Goal: Register for event/course: Sign up to attend an event or enroll in a course

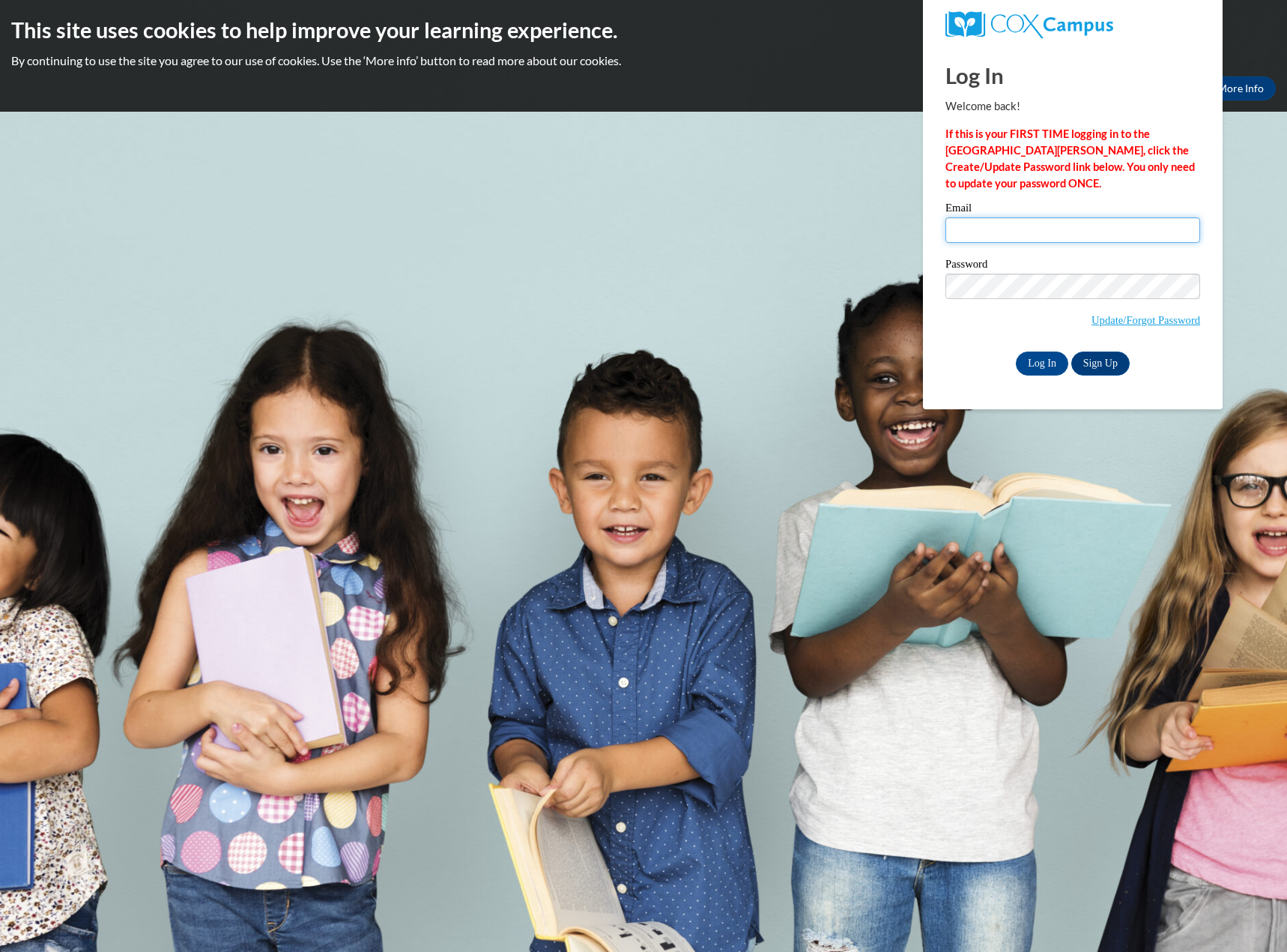
click at [1036, 231] on input "Email" at bounding box center [1073, 230] width 254 height 25
type input "[EMAIL_ADDRESS][DOMAIN_NAME]"
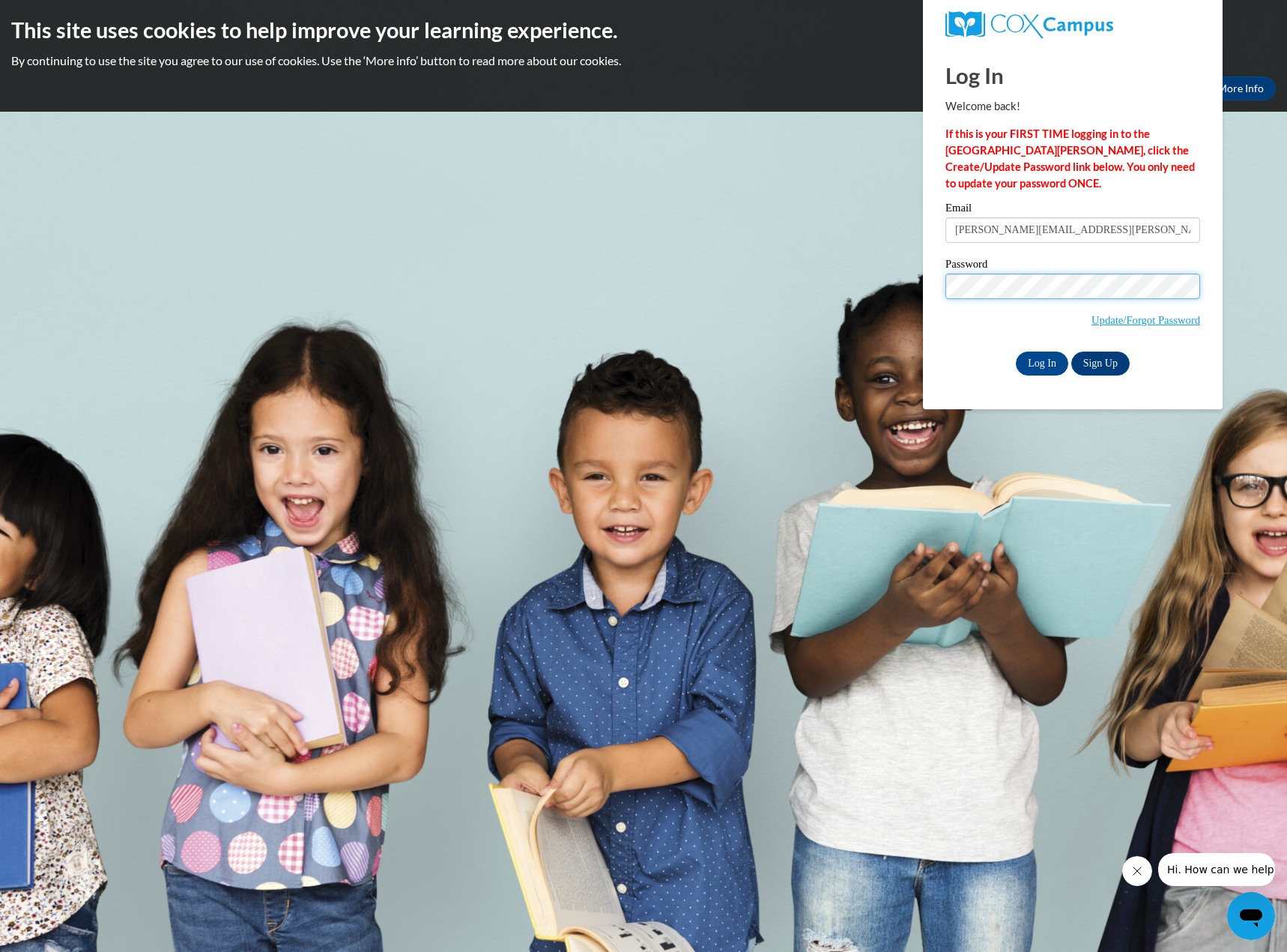
click at [1016, 352] on input "Log In" at bounding box center [1042, 363] width 52 height 24
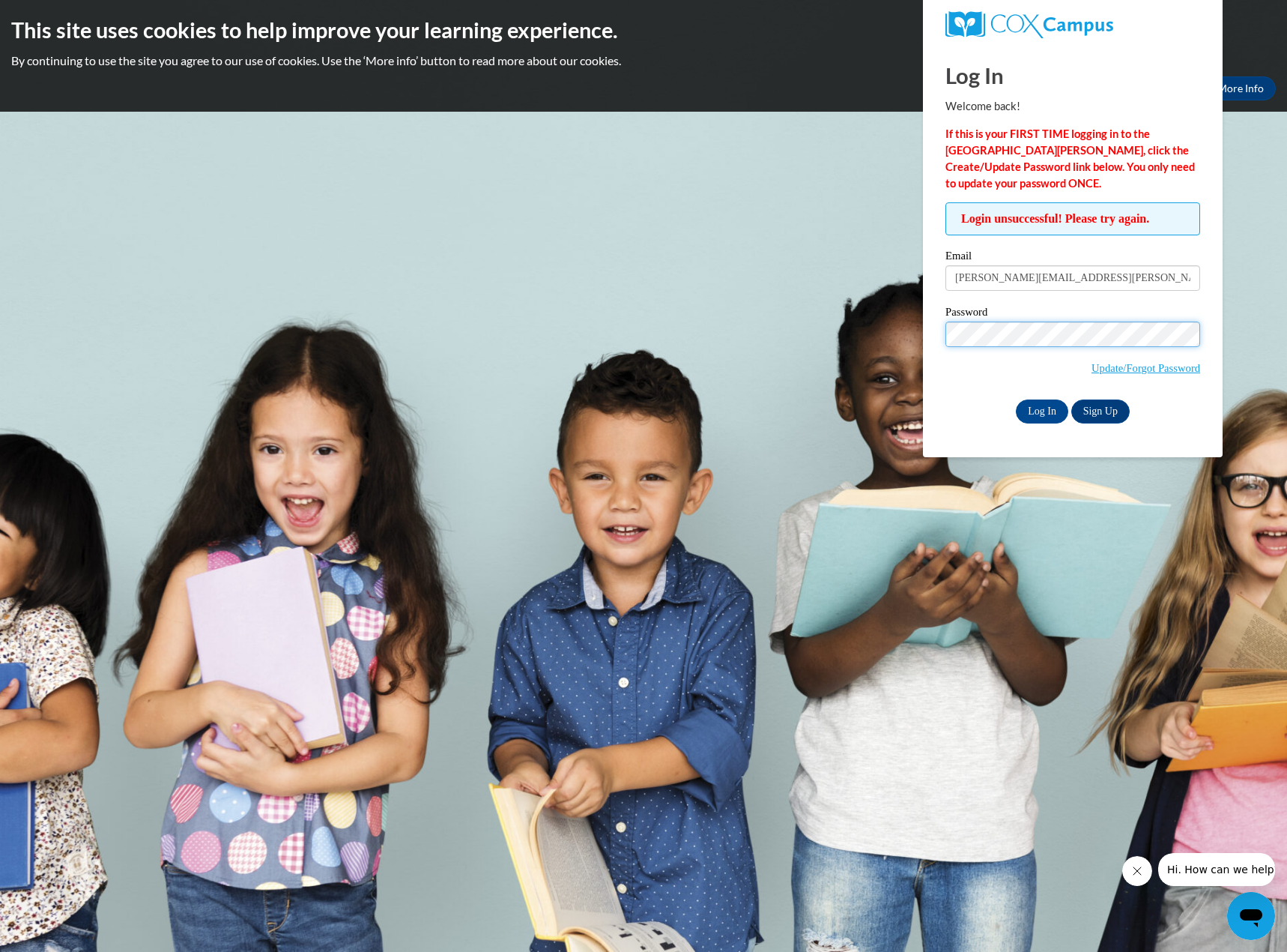
click at [1016, 400] on input "Log In" at bounding box center [1042, 411] width 52 height 24
click at [1135, 368] on link "Update/Forgot Password" at bounding box center [1145, 368] width 109 height 12
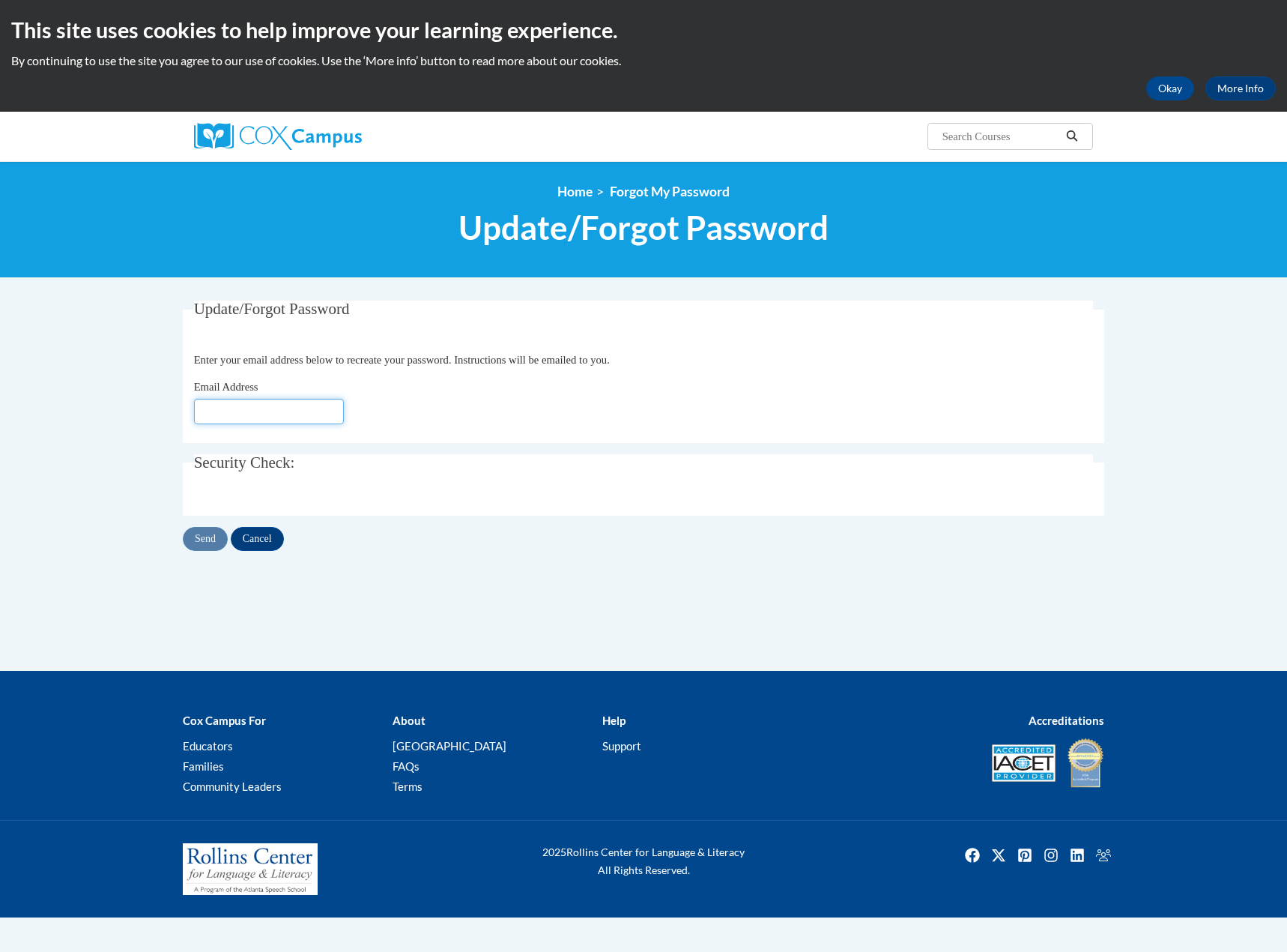
click at [305, 413] on input "Email Address" at bounding box center [269, 411] width 150 height 25
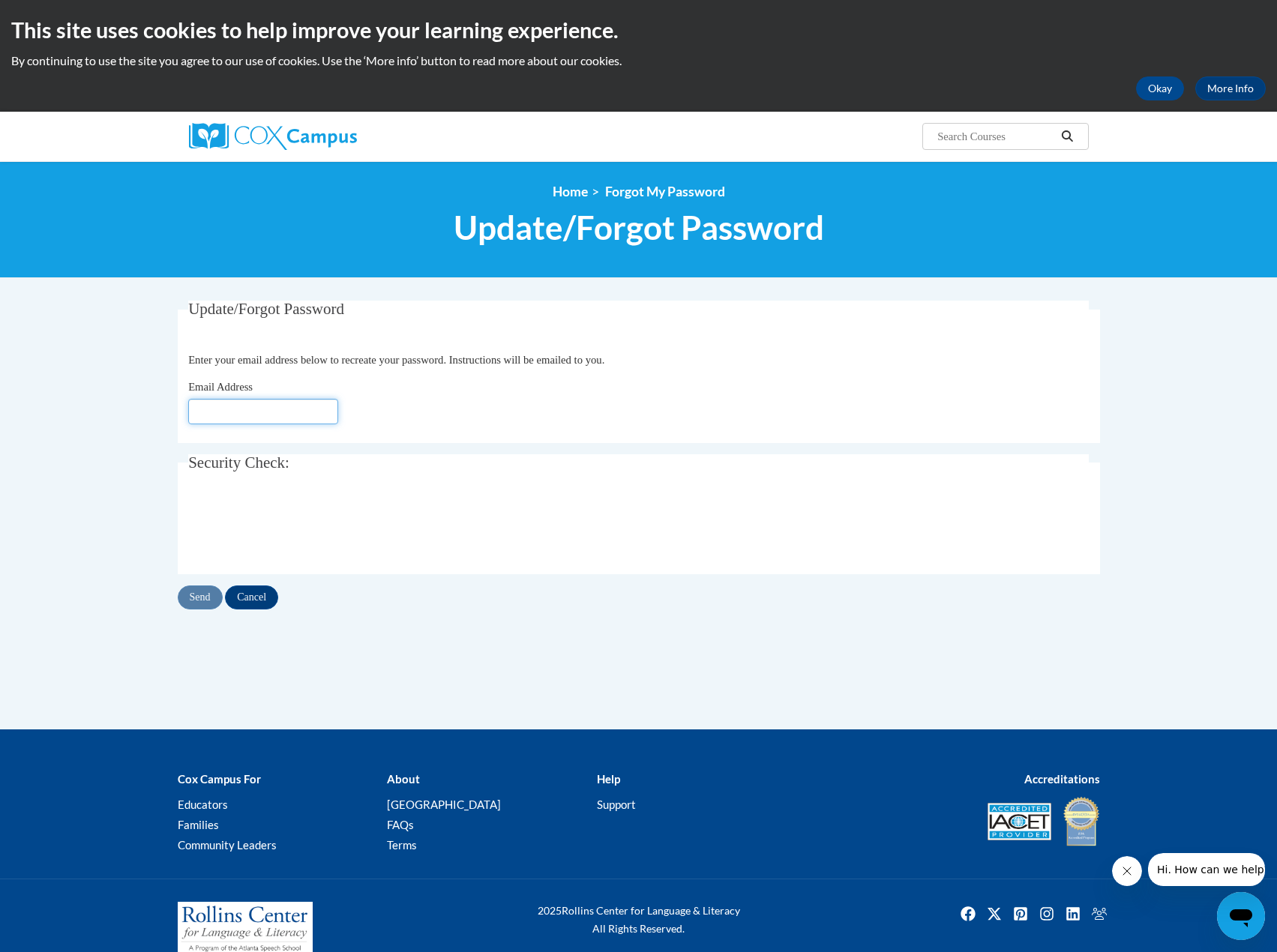
type input "[PERSON_NAME][EMAIL_ADDRESS][PERSON_NAME][DOMAIN_NAME]"
click at [198, 598] on input "Send" at bounding box center [200, 596] width 45 height 24
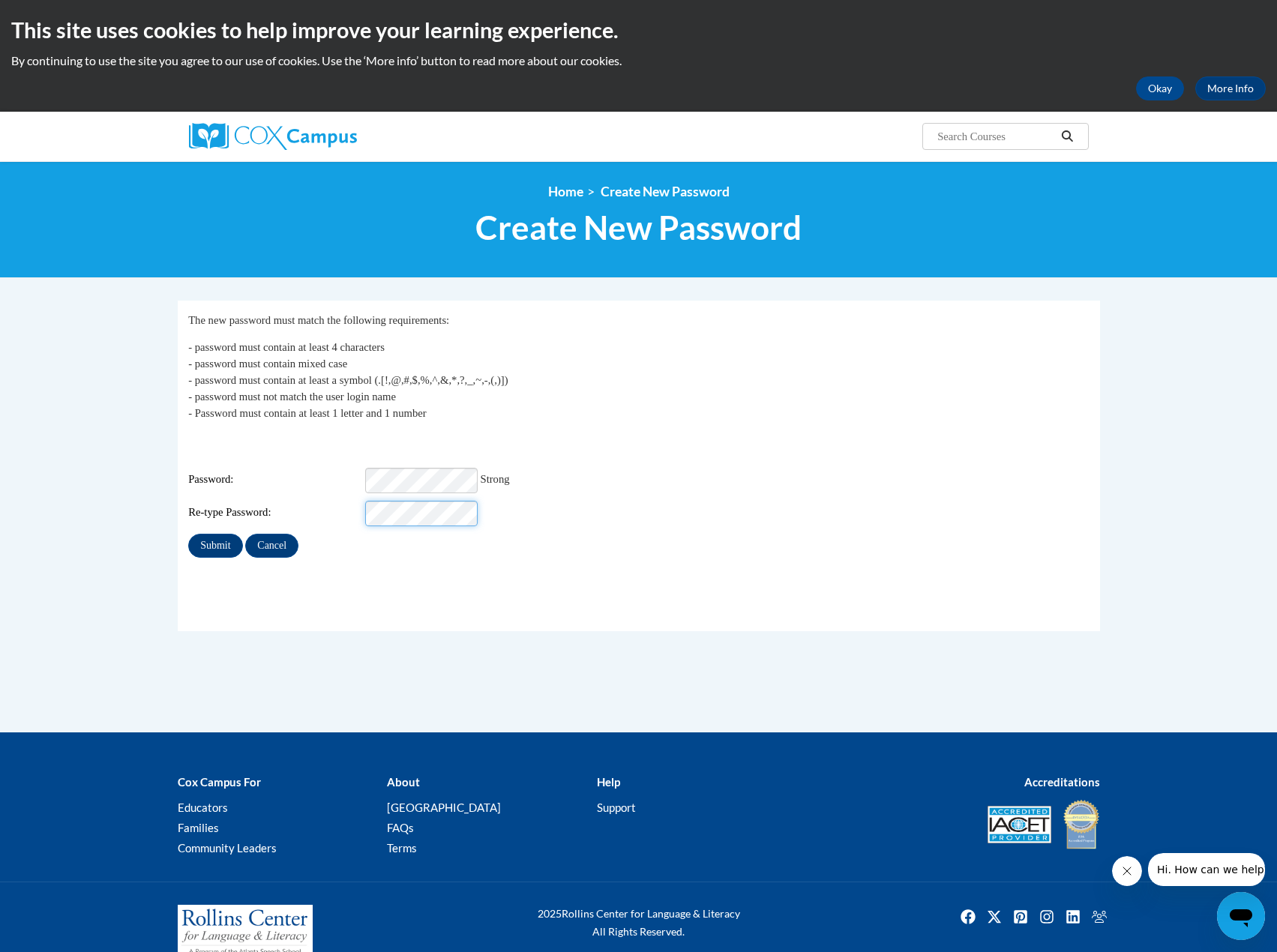
click at [188, 534] on input "Submit" at bounding box center [215, 545] width 54 height 24
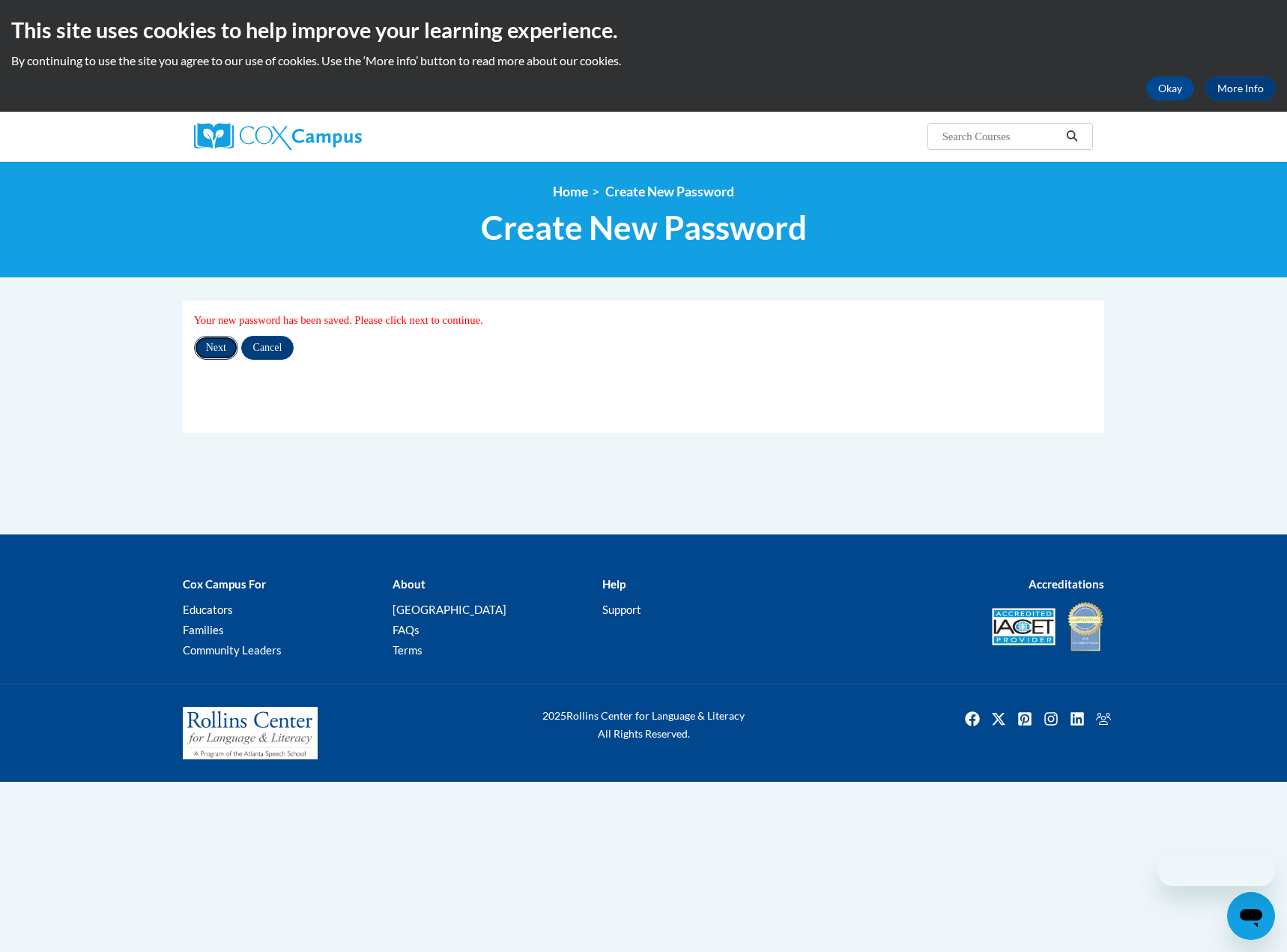
click at [217, 355] on input "Next" at bounding box center [216, 347] width 44 height 24
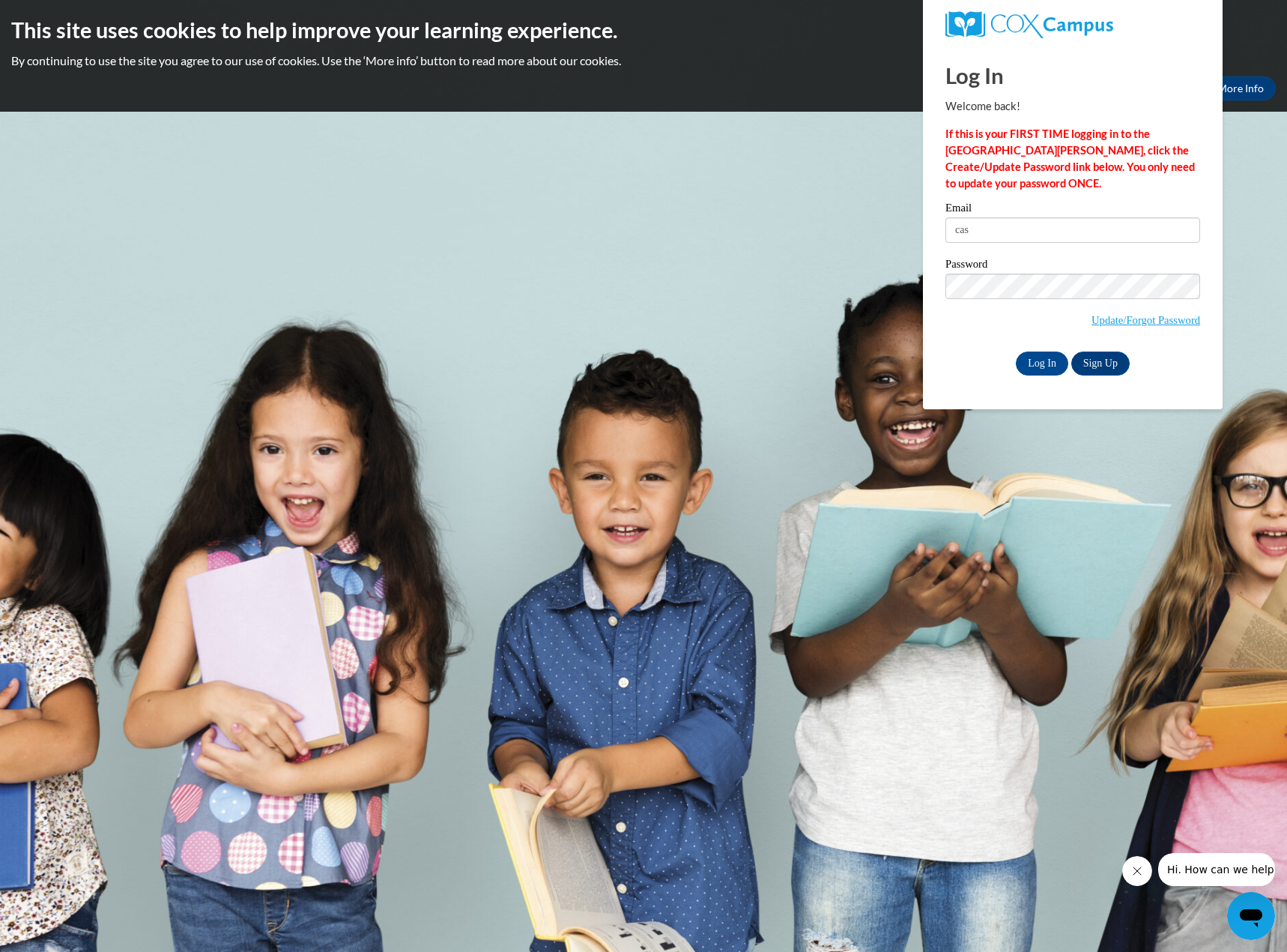
type input "cassandra.kulibert@ruralvirtual.org"
click at [1016, 352] on input "Log In" at bounding box center [1042, 363] width 52 height 24
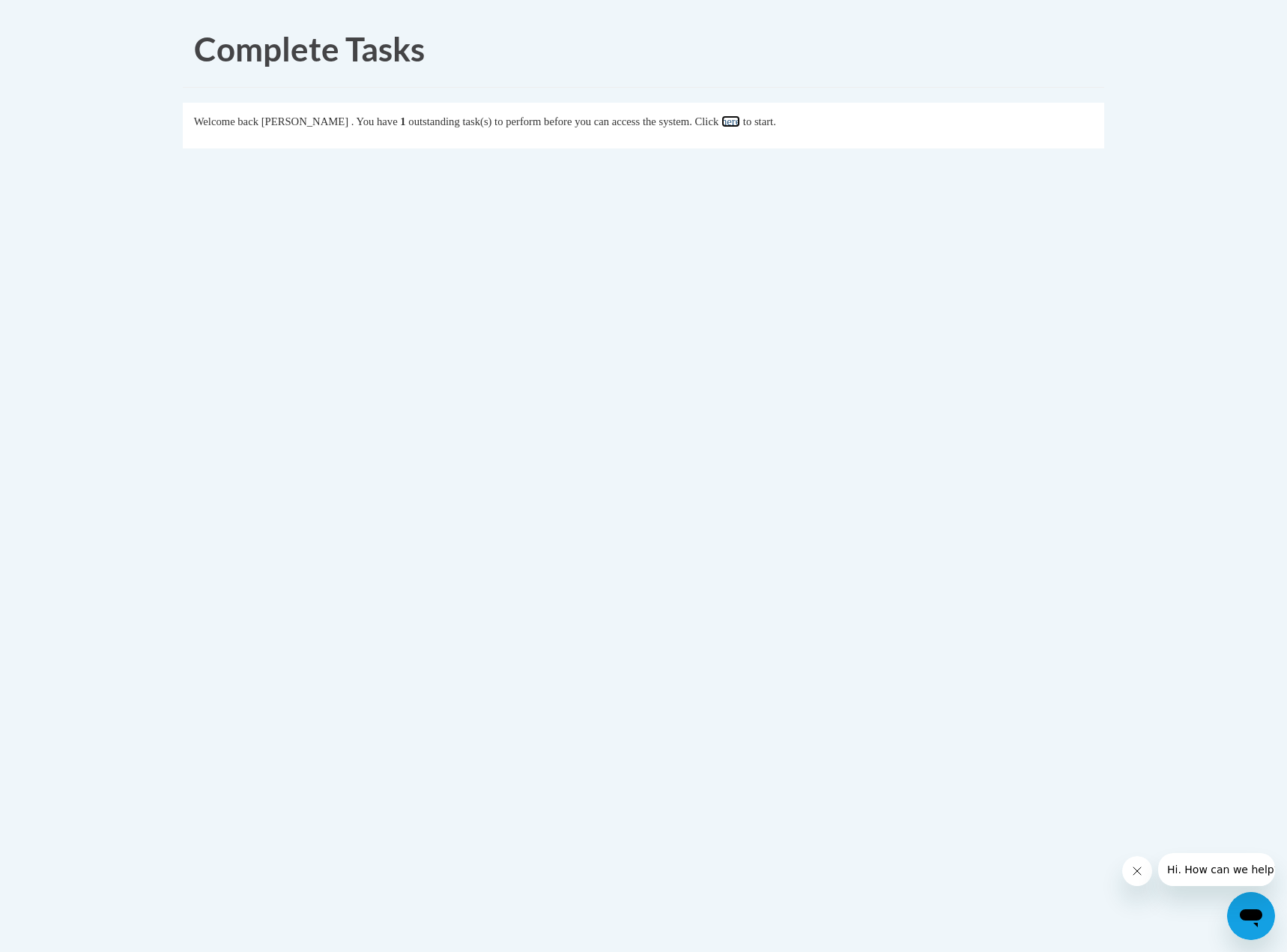
click at [740, 123] on link "here" at bounding box center [730, 121] width 18 height 12
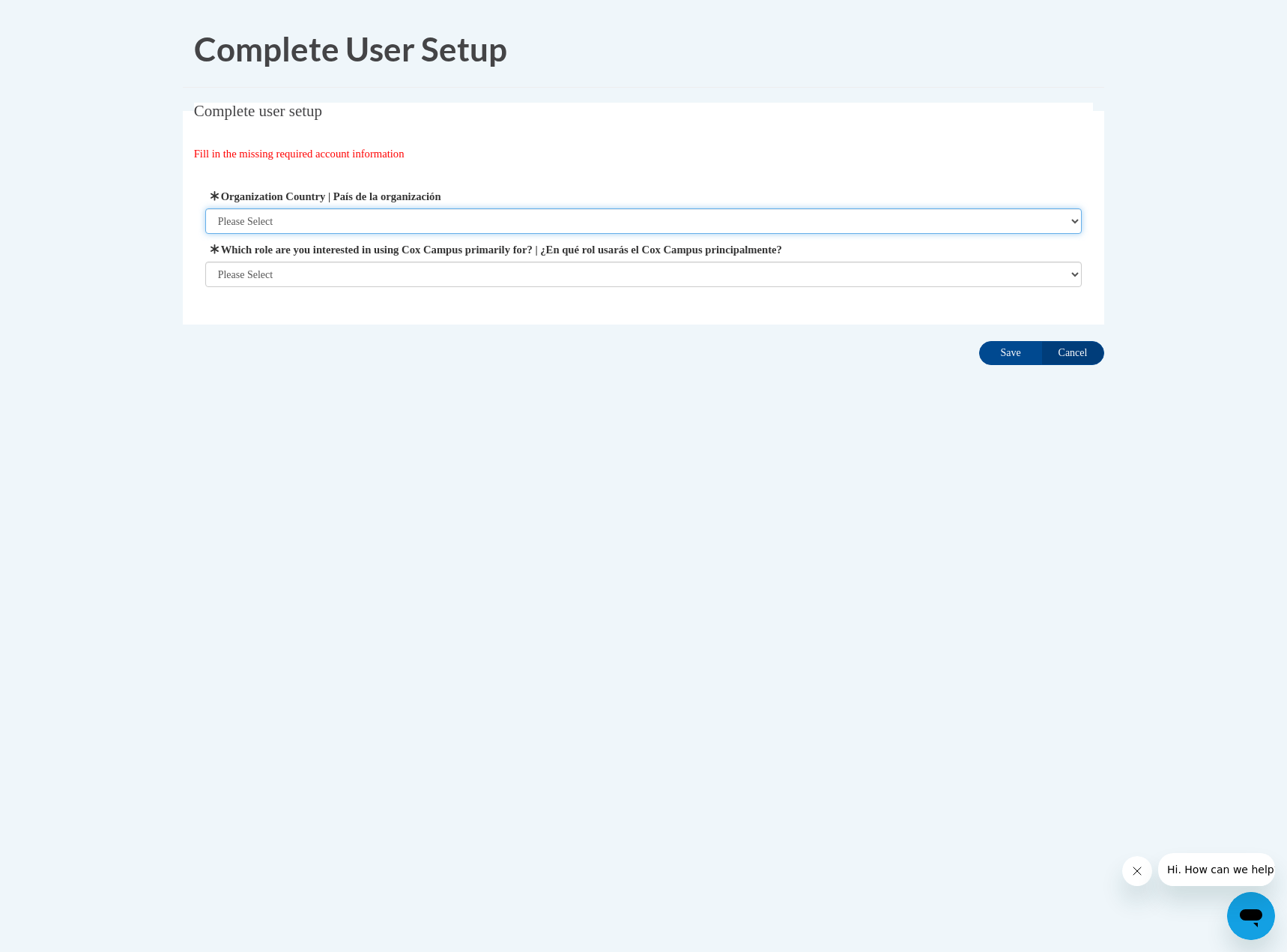
click at [400, 218] on select "Please Select United States | Estados Unidos Outside of the United States | Fue…" at bounding box center [644, 221] width 878 height 25
select select "ad49bcad-a171-4b2e-b99c-48b446064914"
click at [205, 208] on select "Please Select United States | Estados Unidos Outside of the United States | Fue…" at bounding box center [644, 221] width 878 height 25
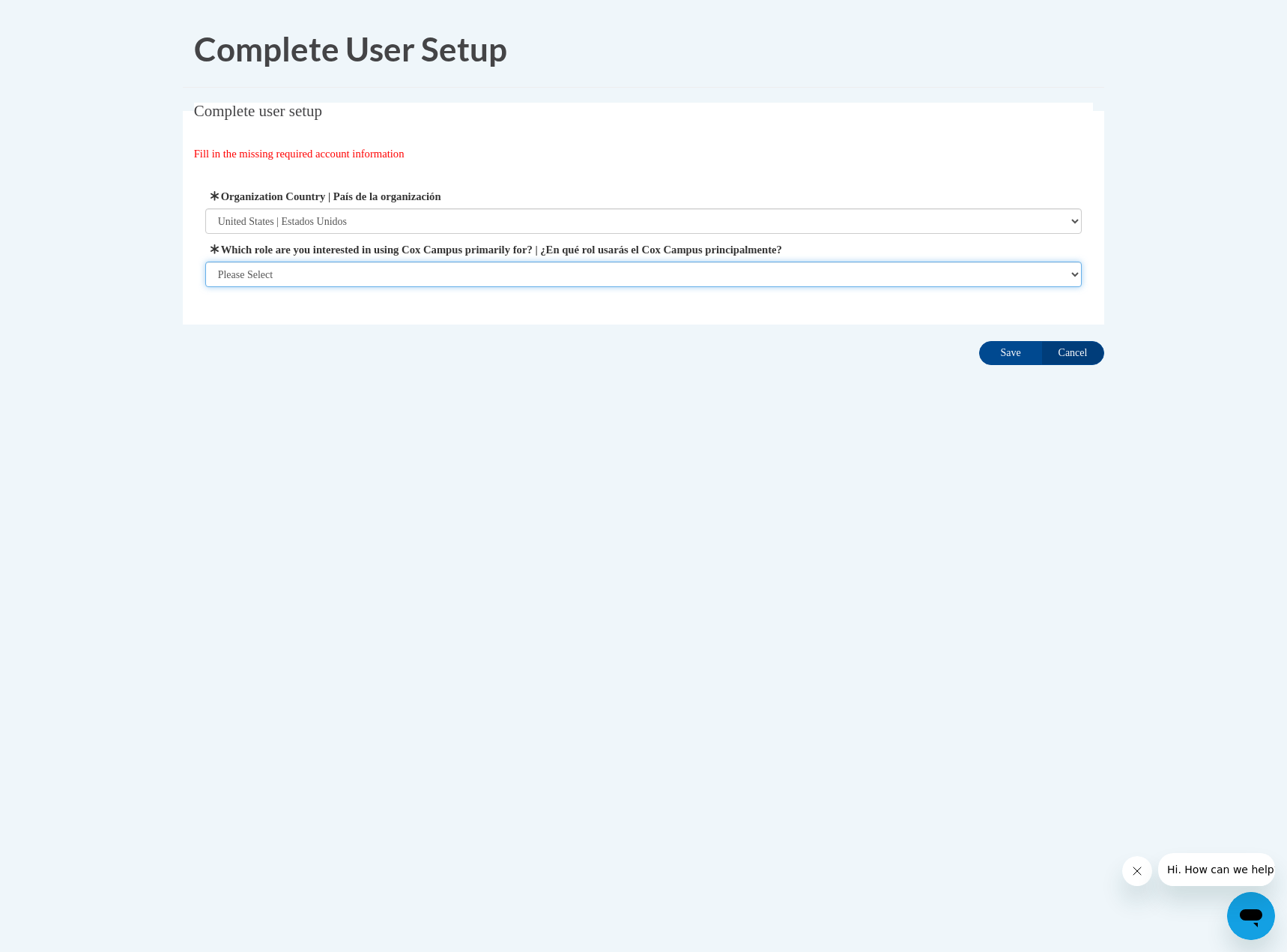
click at [396, 277] on select "Please Select College/University | Colegio/Universidad Community/Nonprofit Part…" at bounding box center [644, 274] width 878 height 25
select select "fbf2d438-af2f-41f8-98f1-81c410e29de3"
click at [205, 287] on select "Please Select College/University | Colegio/Universidad Community/Nonprofit Part…" at bounding box center [644, 274] width 878 height 25
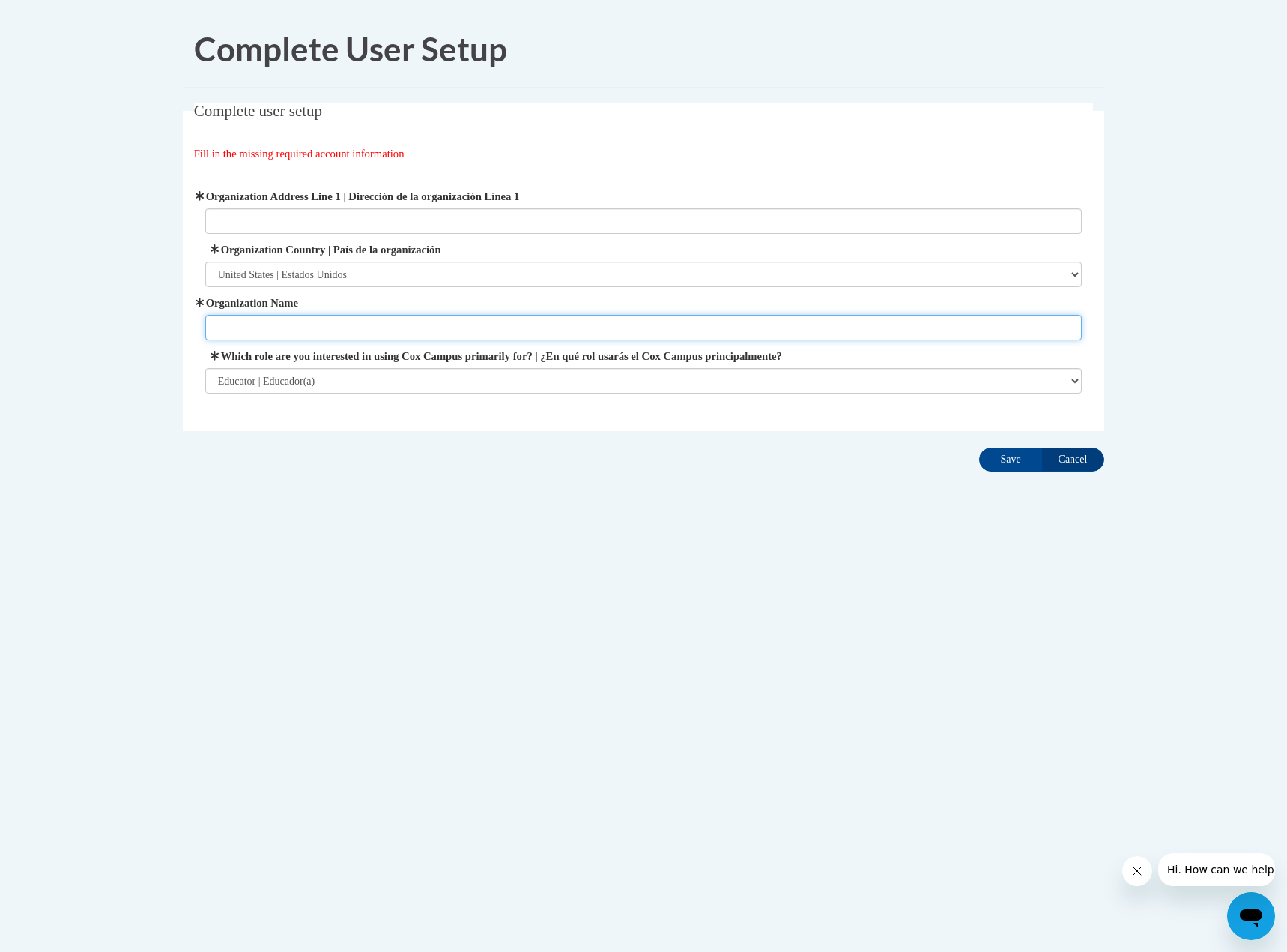
click at [521, 322] on input "Organization Name" at bounding box center [644, 328] width 878 height 25
type input "Rural Virtual Academy"
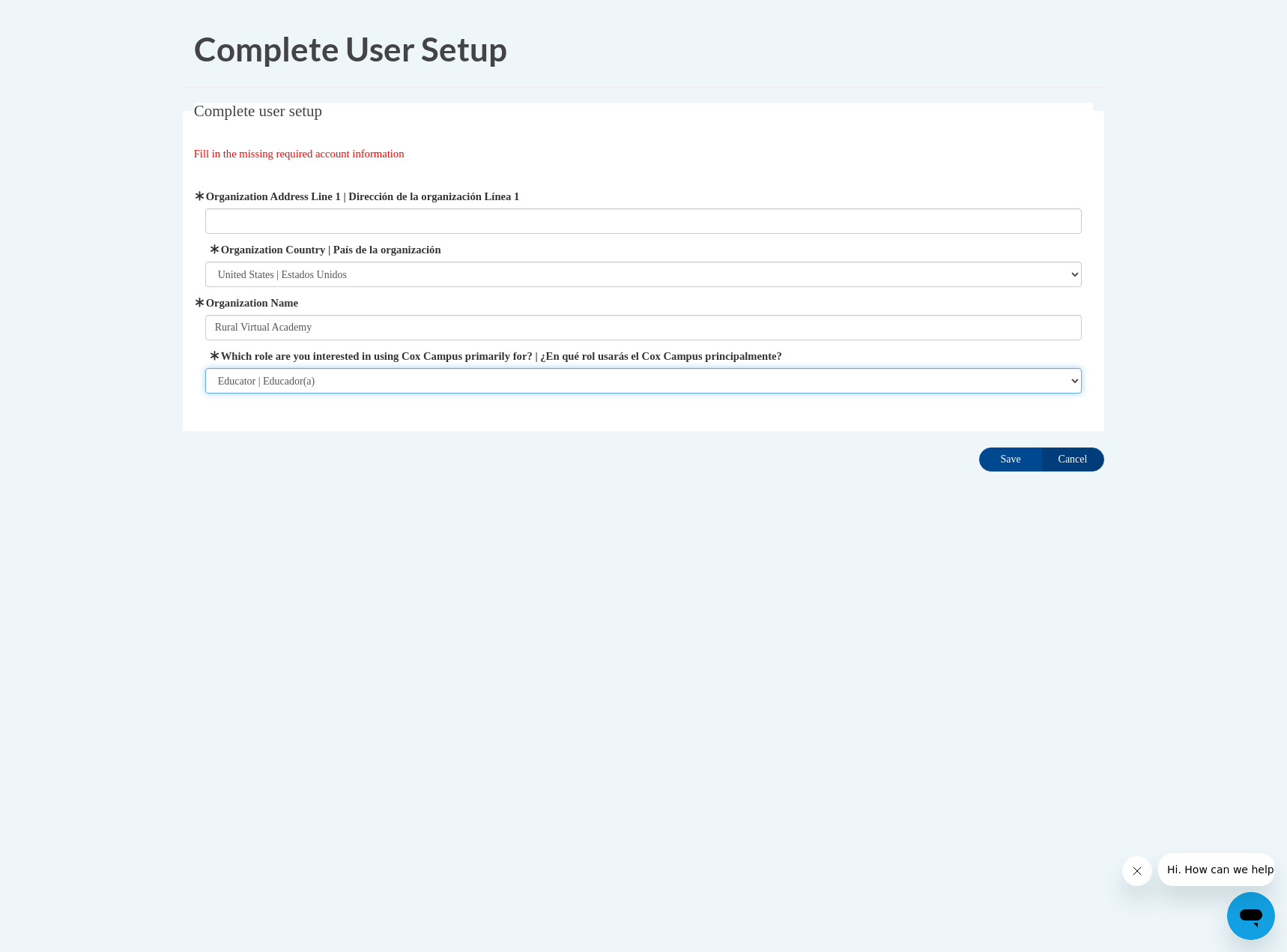
click at [504, 383] on select "Please Select College/University | Colegio/Universidad Community/Nonprofit Part…" at bounding box center [644, 381] width 878 height 25
click at [205, 368] on select "Please Select College/University | Colegio/Universidad Community/Nonprofit Part…" at bounding box center [644, 381] width 878 height 25
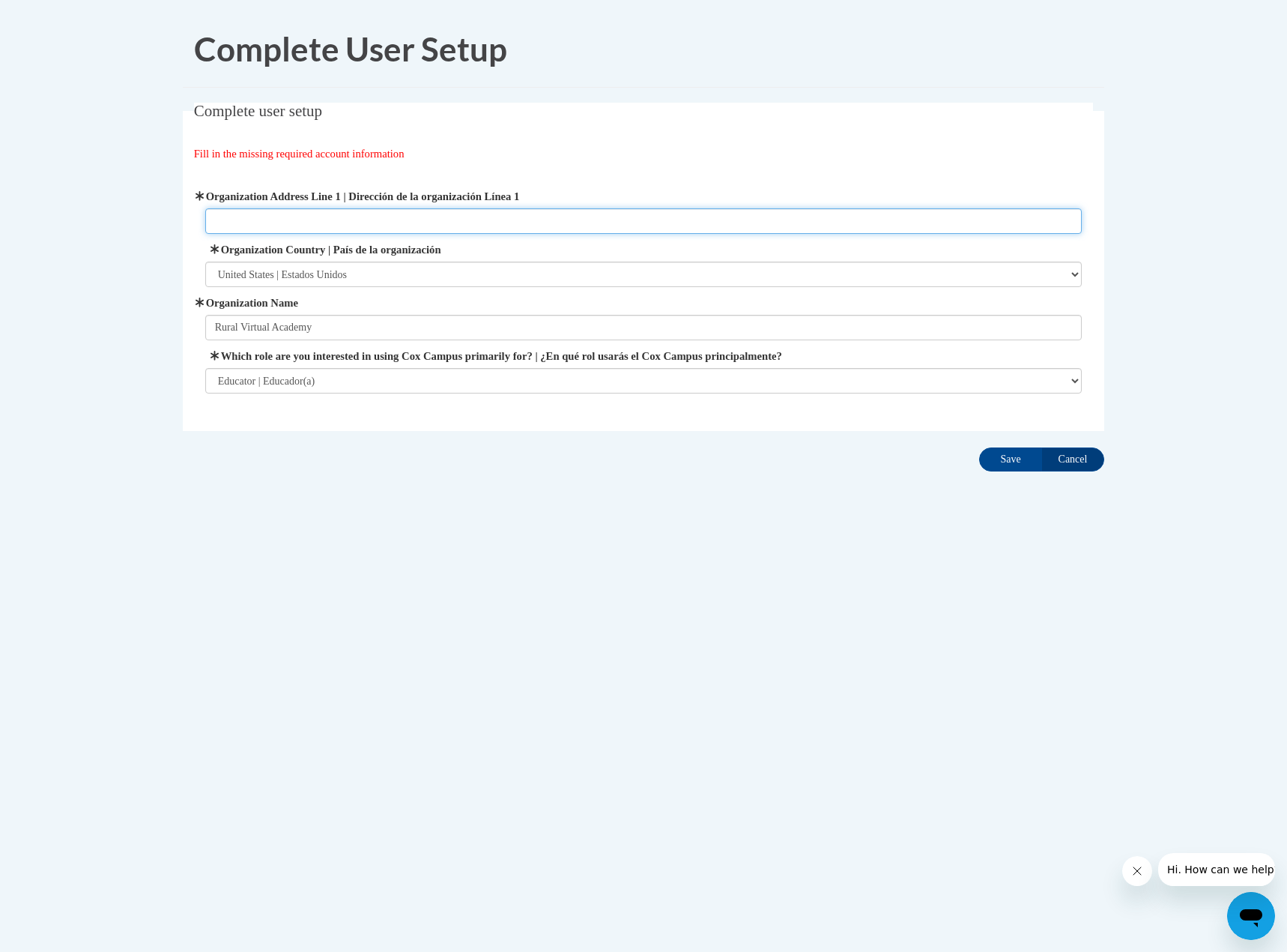
click at [657, 222] on input "Organization Address Line 1 | Dirección de la organización Línea 1" at bounding box center [644, 221] width 878 height 25
click at [367, 225] on input "Organization Address Line 1 | Dirección de la organización Línea 1" at bounding box center [644, 221] width 878 height 25
type input "624 College Street, Medford, WI 54451"
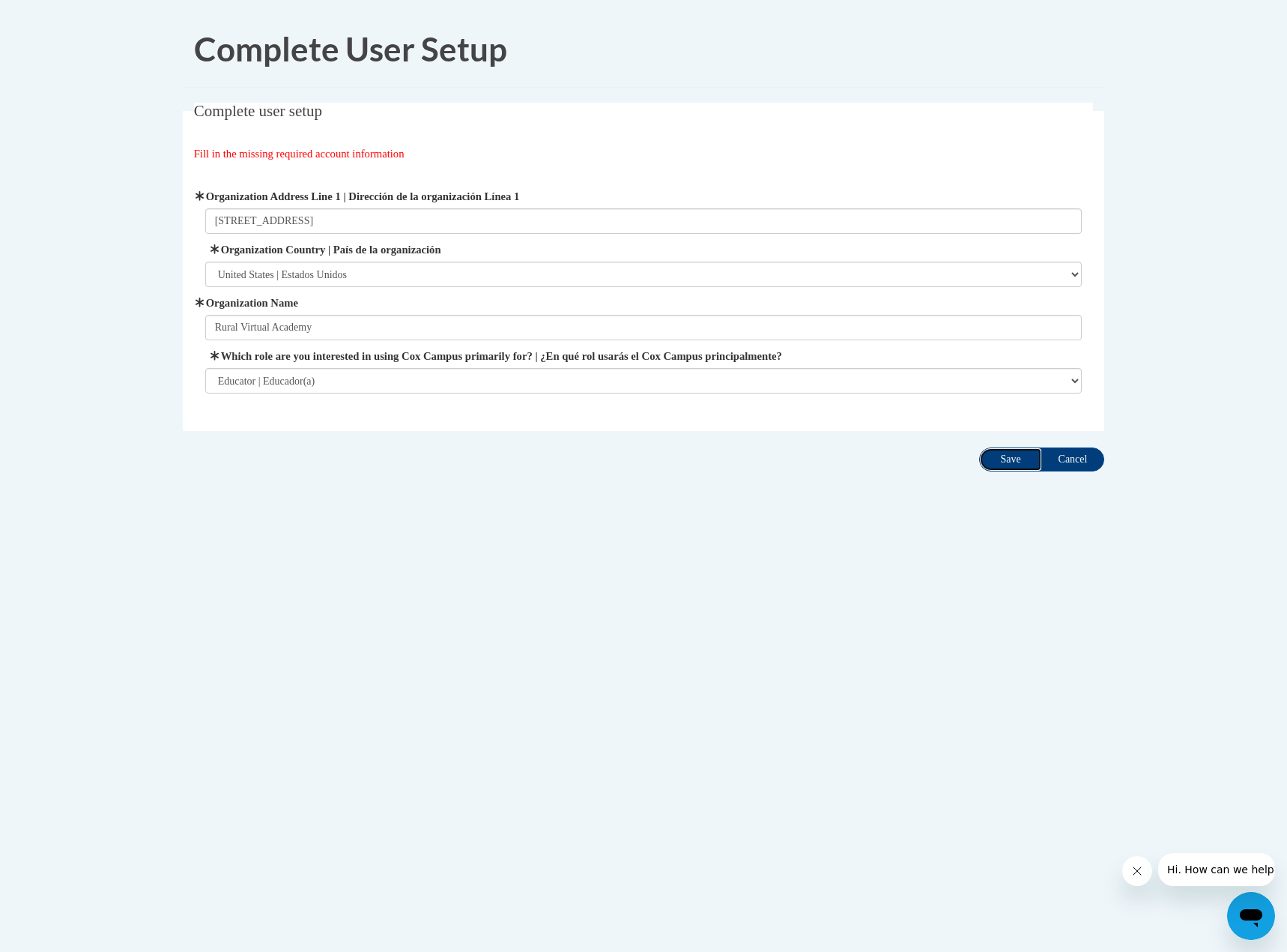
click at [1015, 459] on input "Save" at bounding box center [1011, 459] width 63 height 24
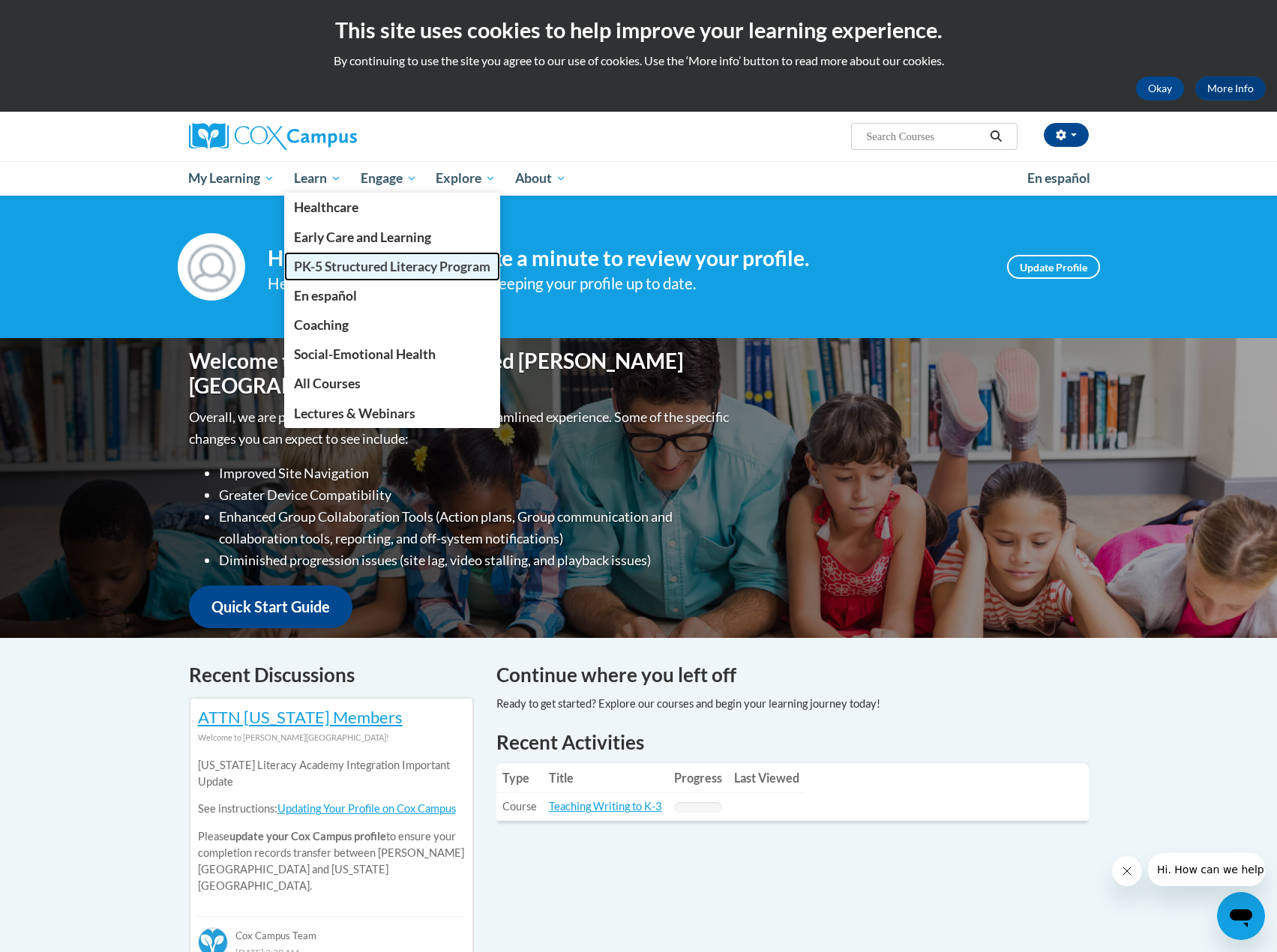
click at [366, 268] on span "PK-5 Structured Literacy Program" at bounding box center [392, 266] width 197 height 15
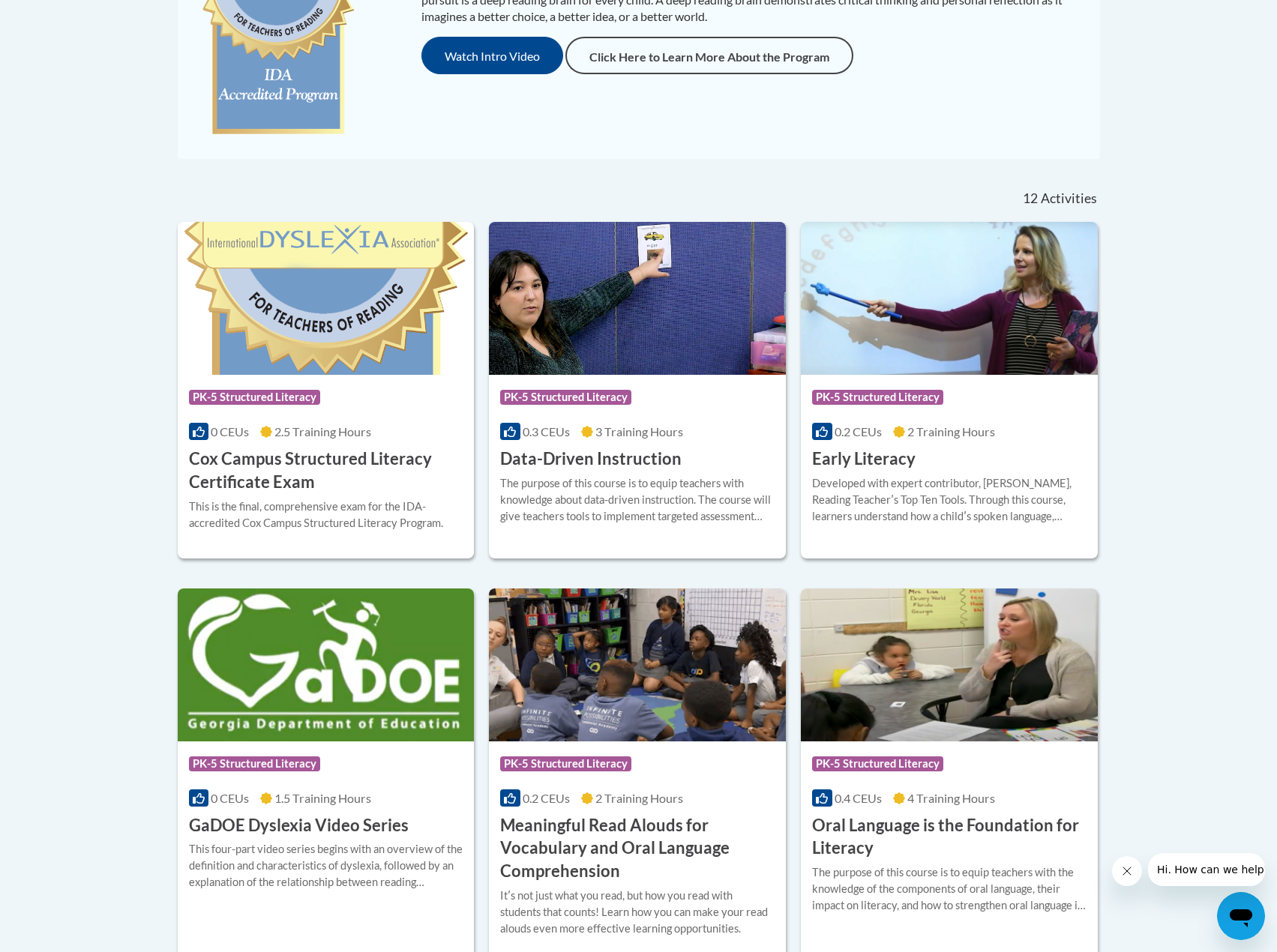
scroll to position [450, 0]
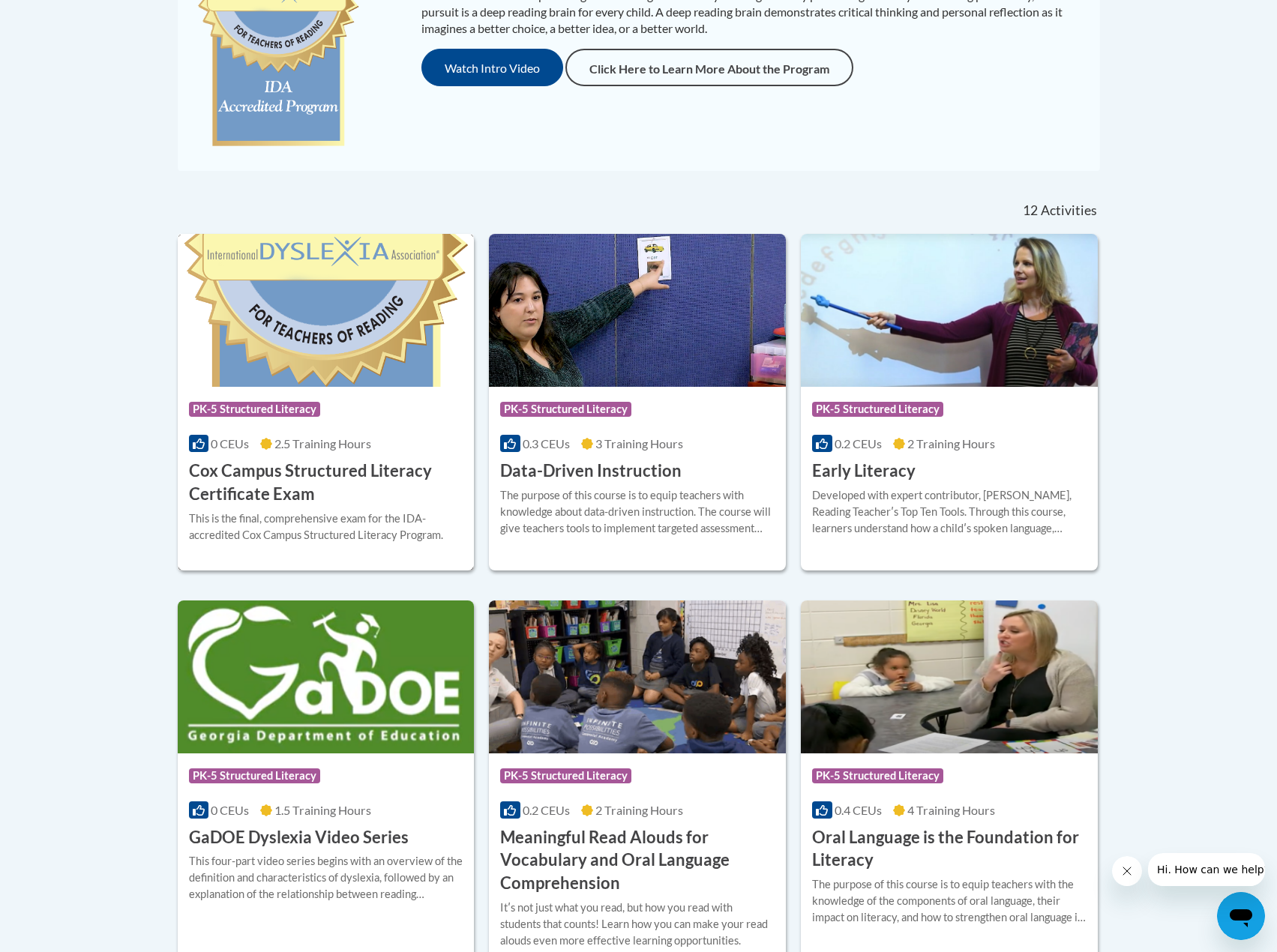
click at [319, 333] on img at bounding box center [326, 310] width 297 height 153
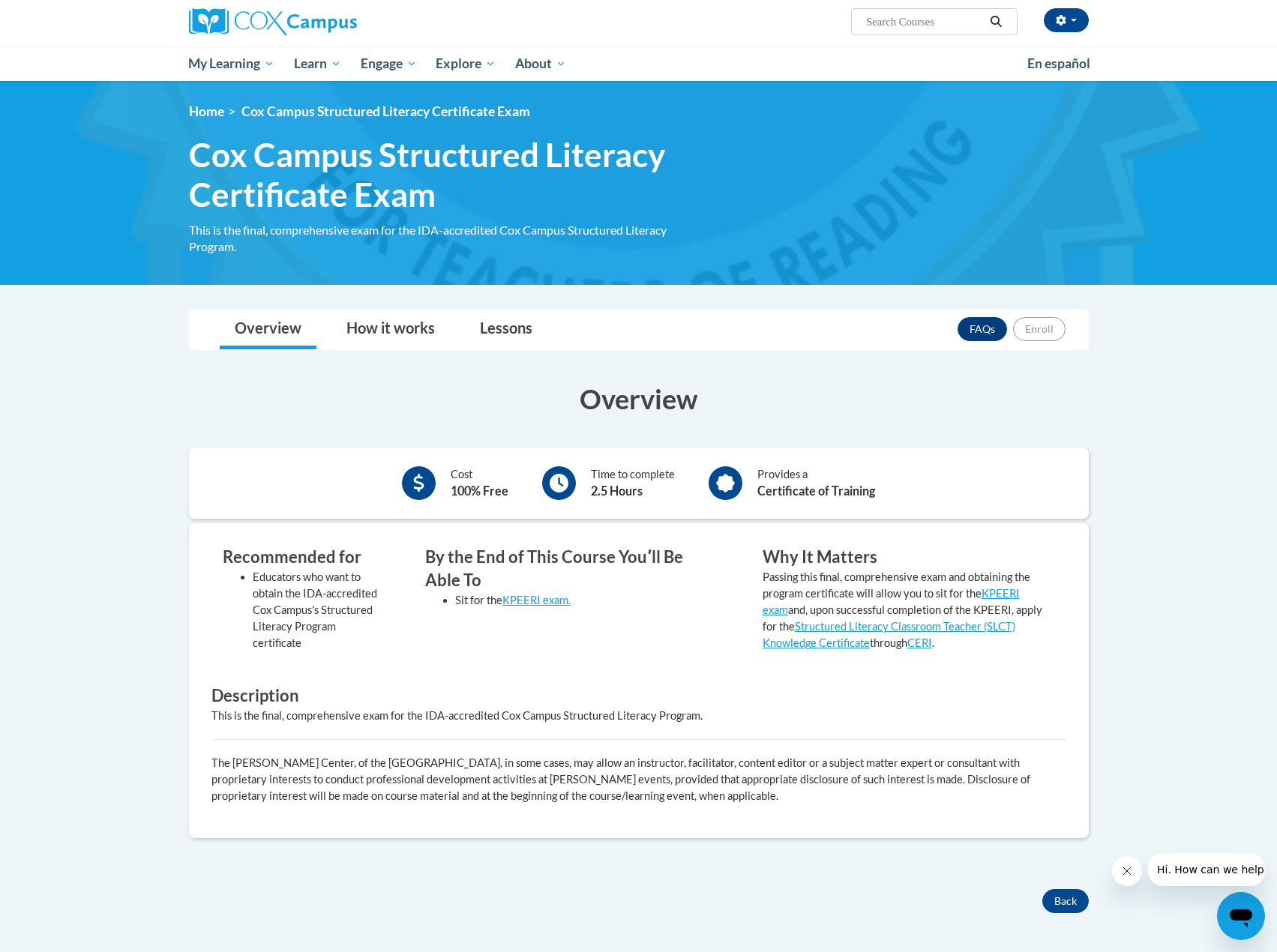
scroll to position [150, 0]
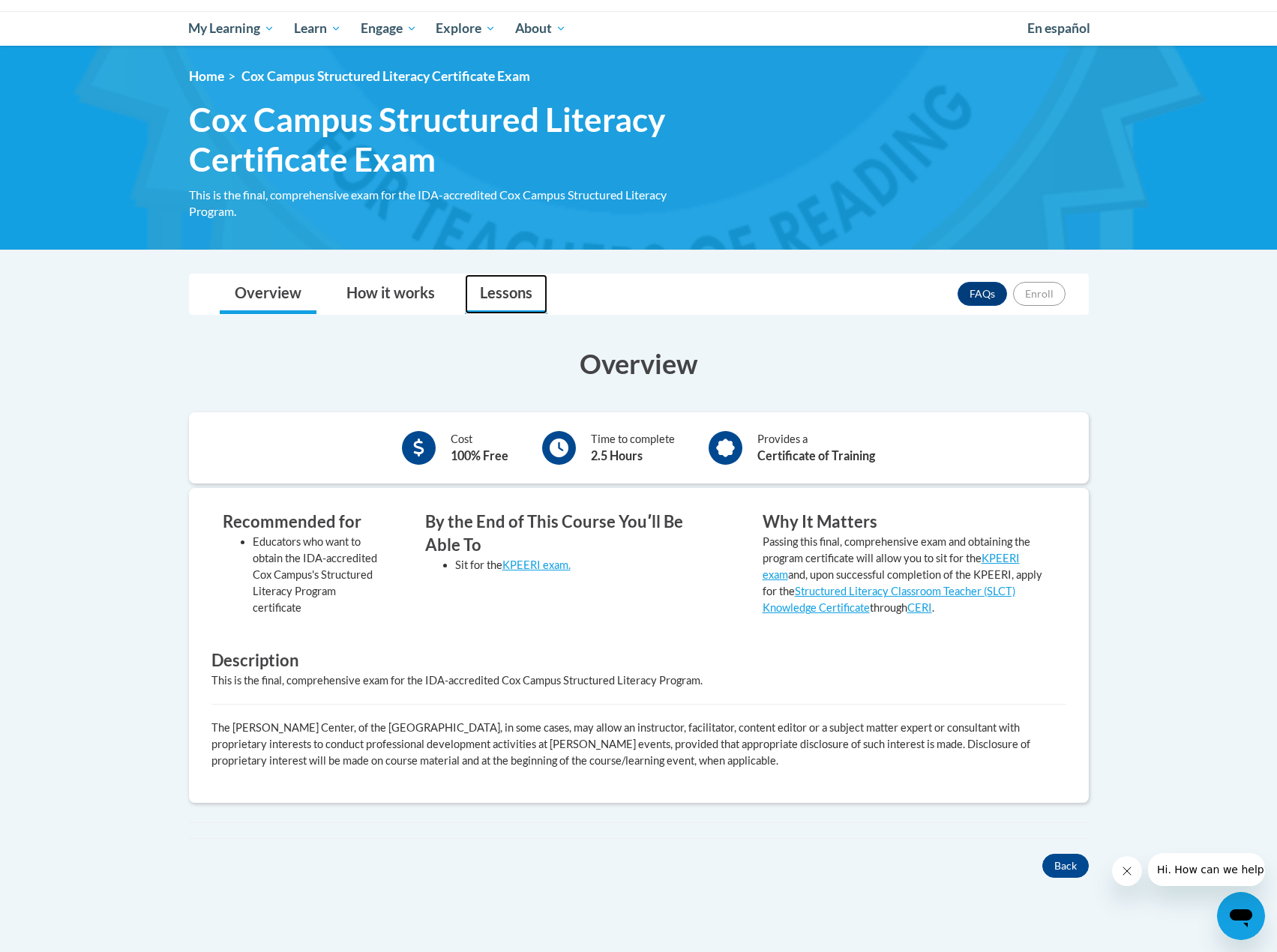
click at [507, 295] on link "Lessons" at bounding box center [506, 294] width 83 height 40
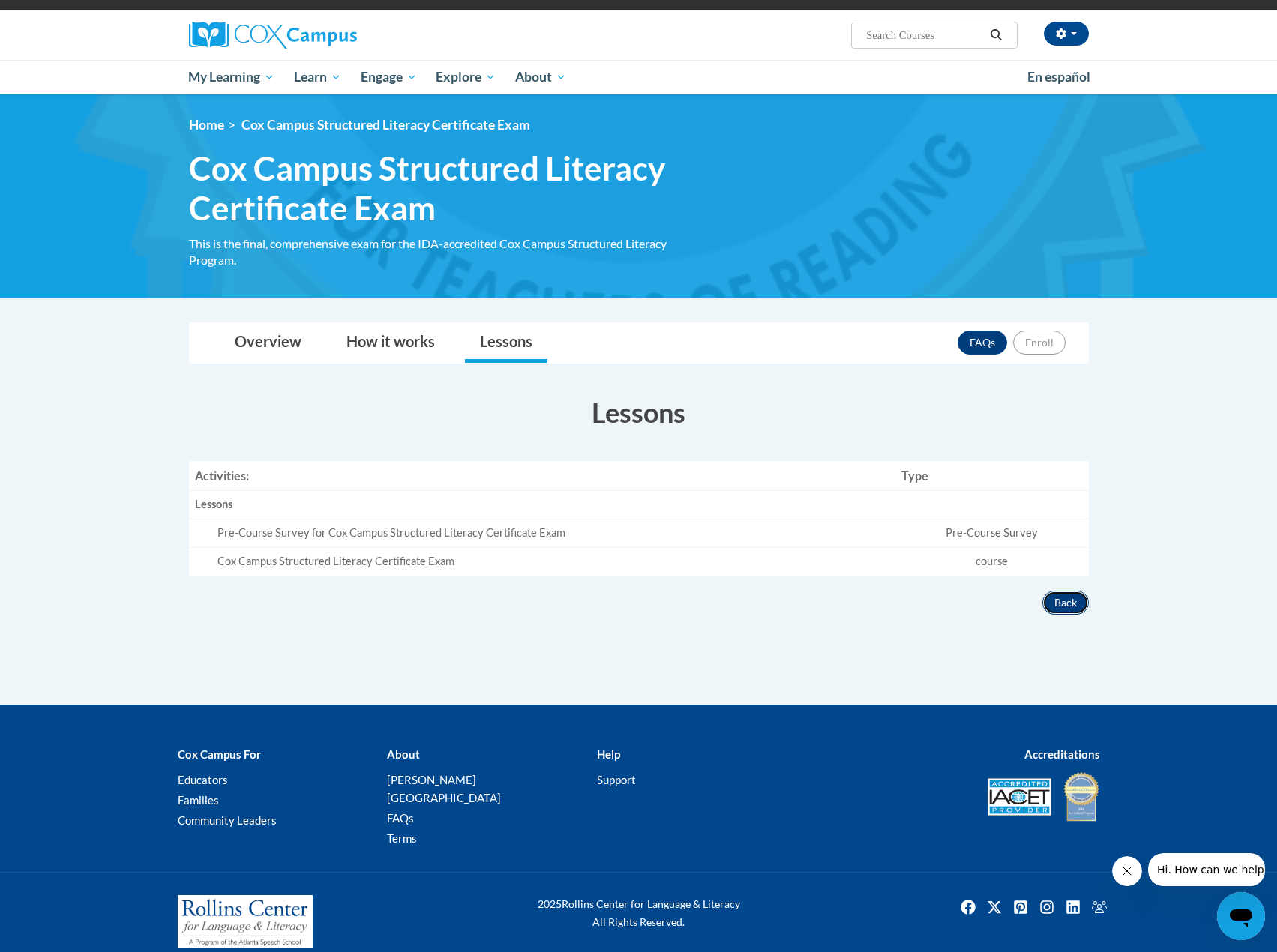
click at [1058, 604] on button "Back" at bounding box center [1065, 602] width 46 height 24
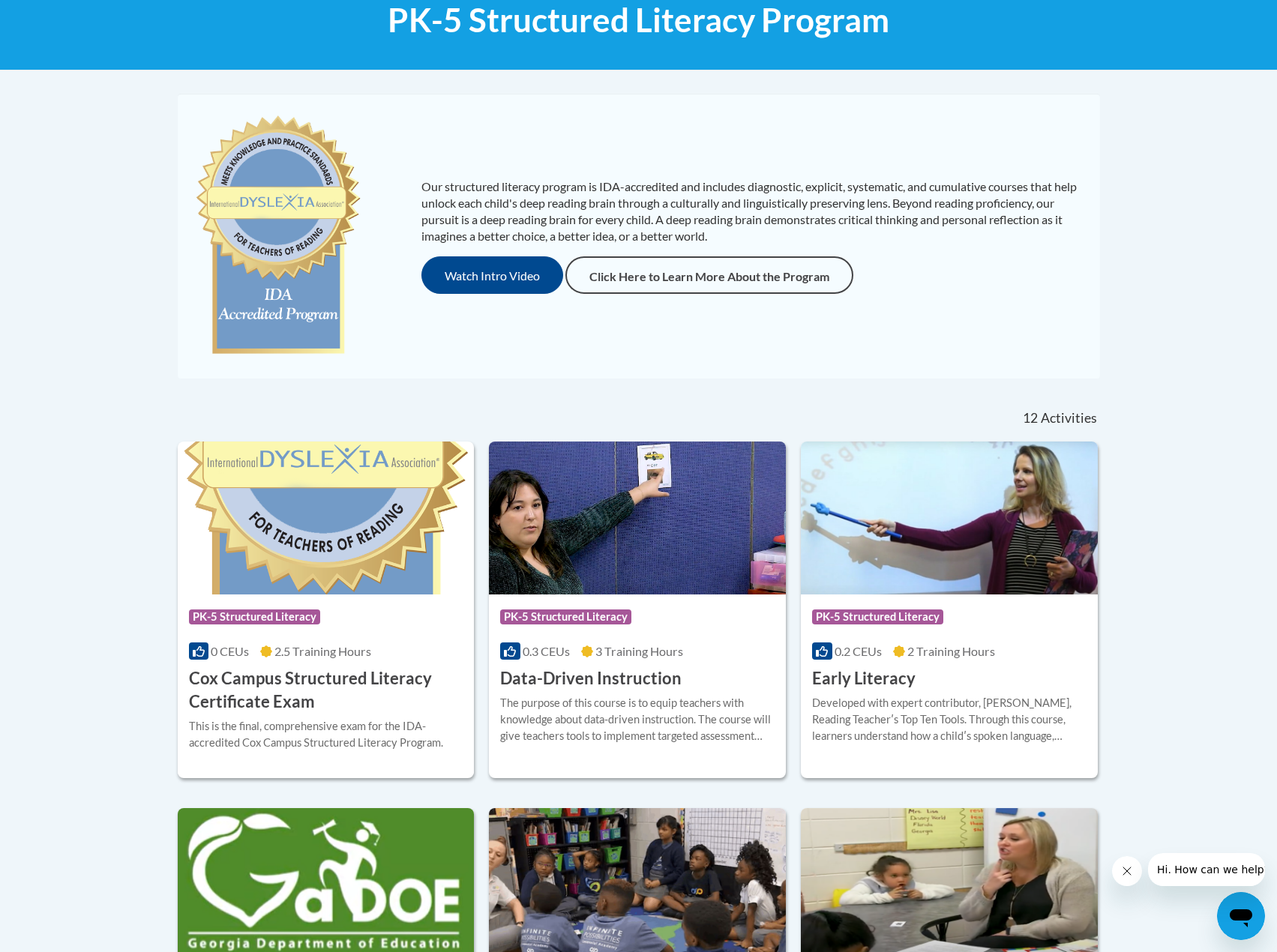
scroll to position [300, 0]
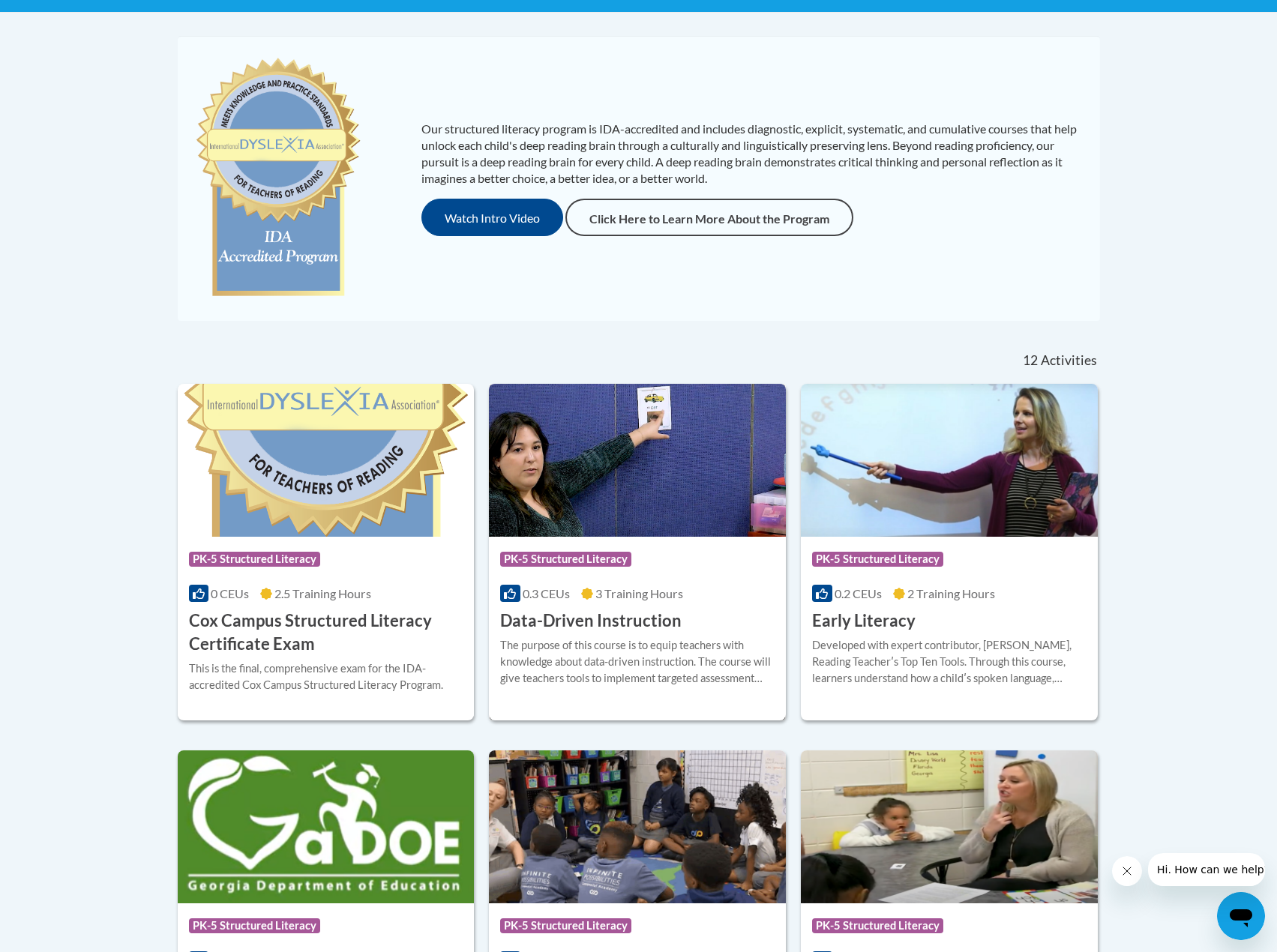
click at [622, 470] on img at bounding box center [637, 460] width 297 height 153
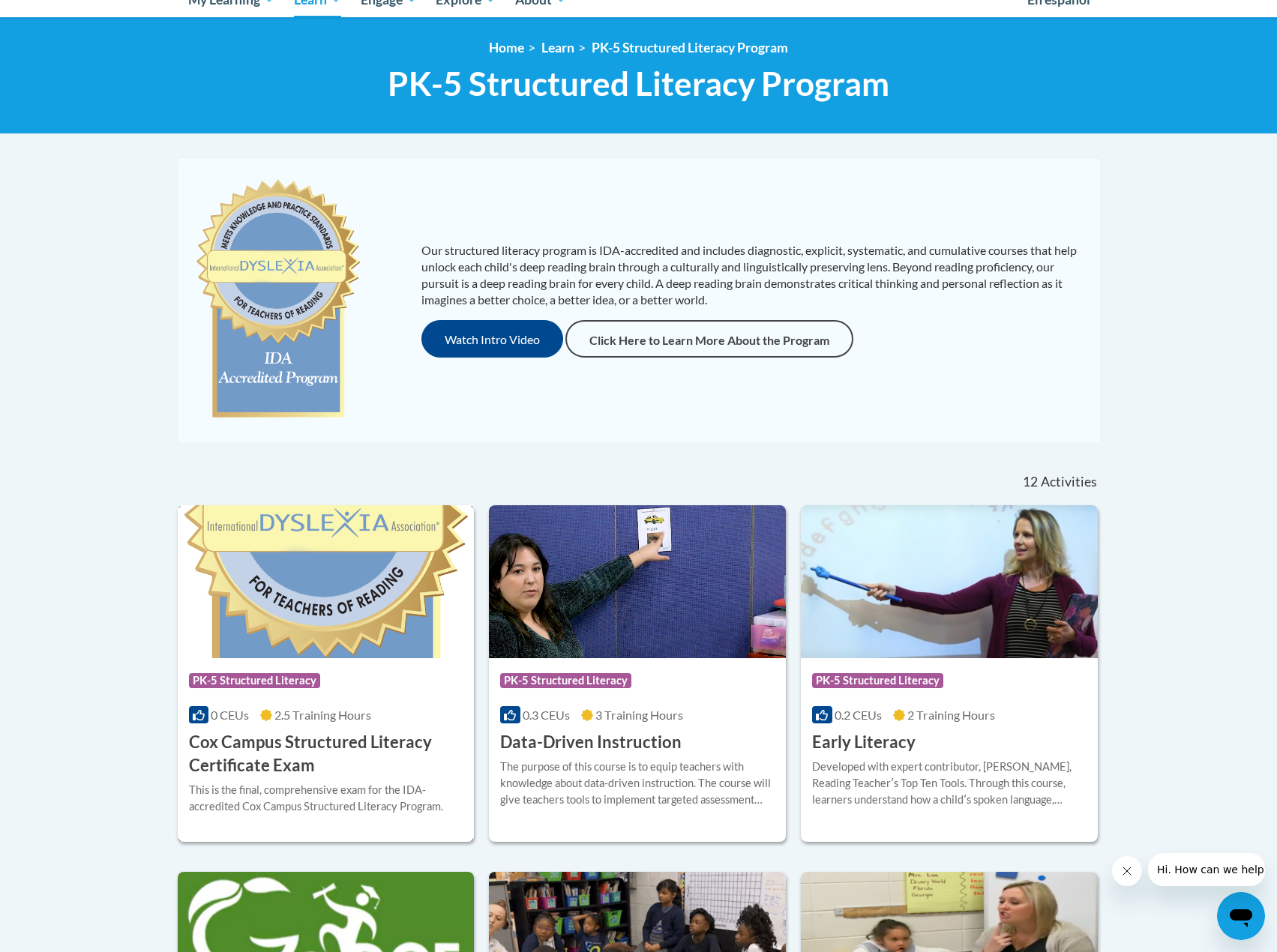
click at [321, 589] on img at bounding box center [326, 581] width 297 height 153
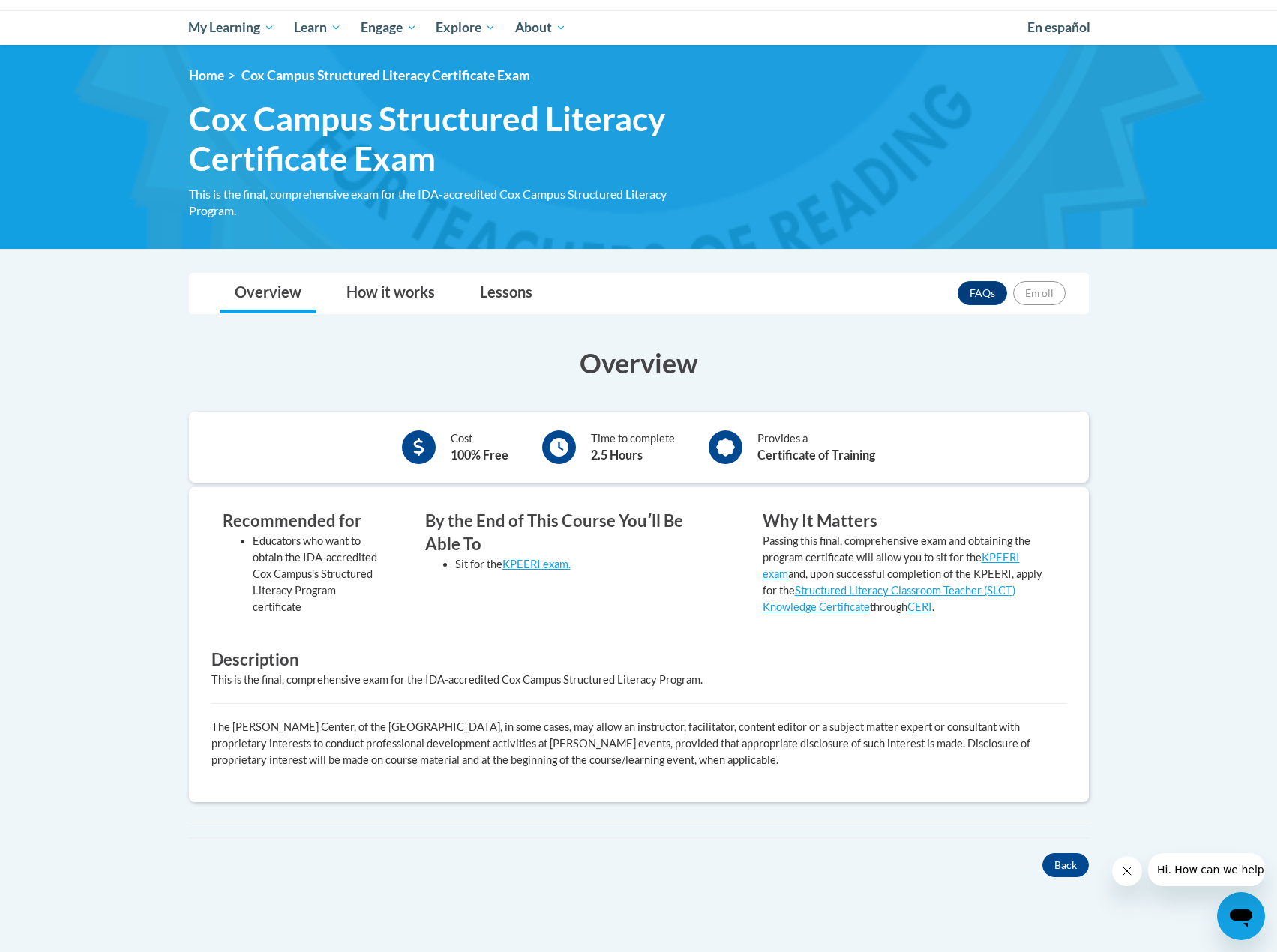
scroll to position [150, 0]
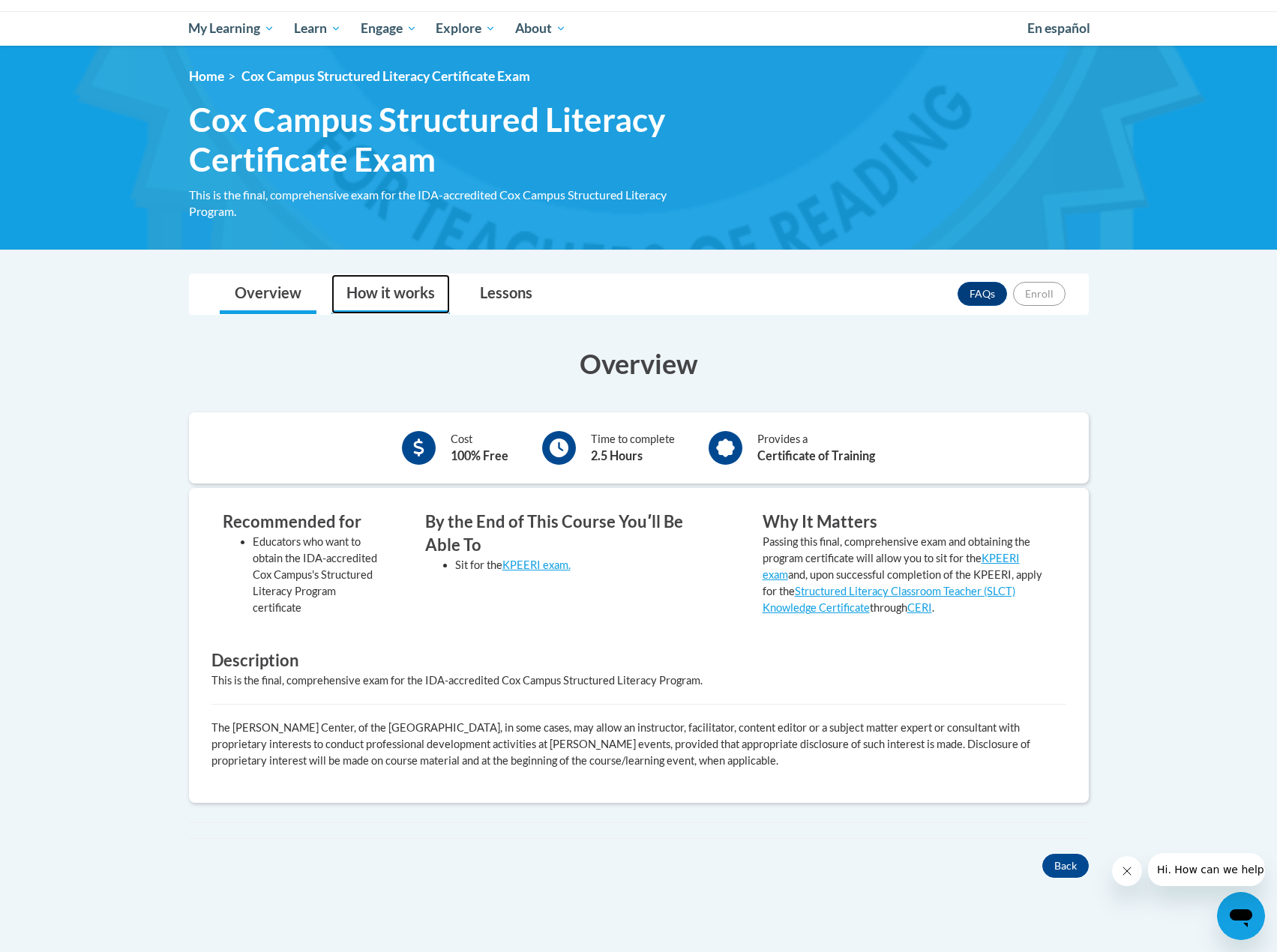
click at [373, 295] on link "How it works" at bounding box center [390, 294] width 119 height 40
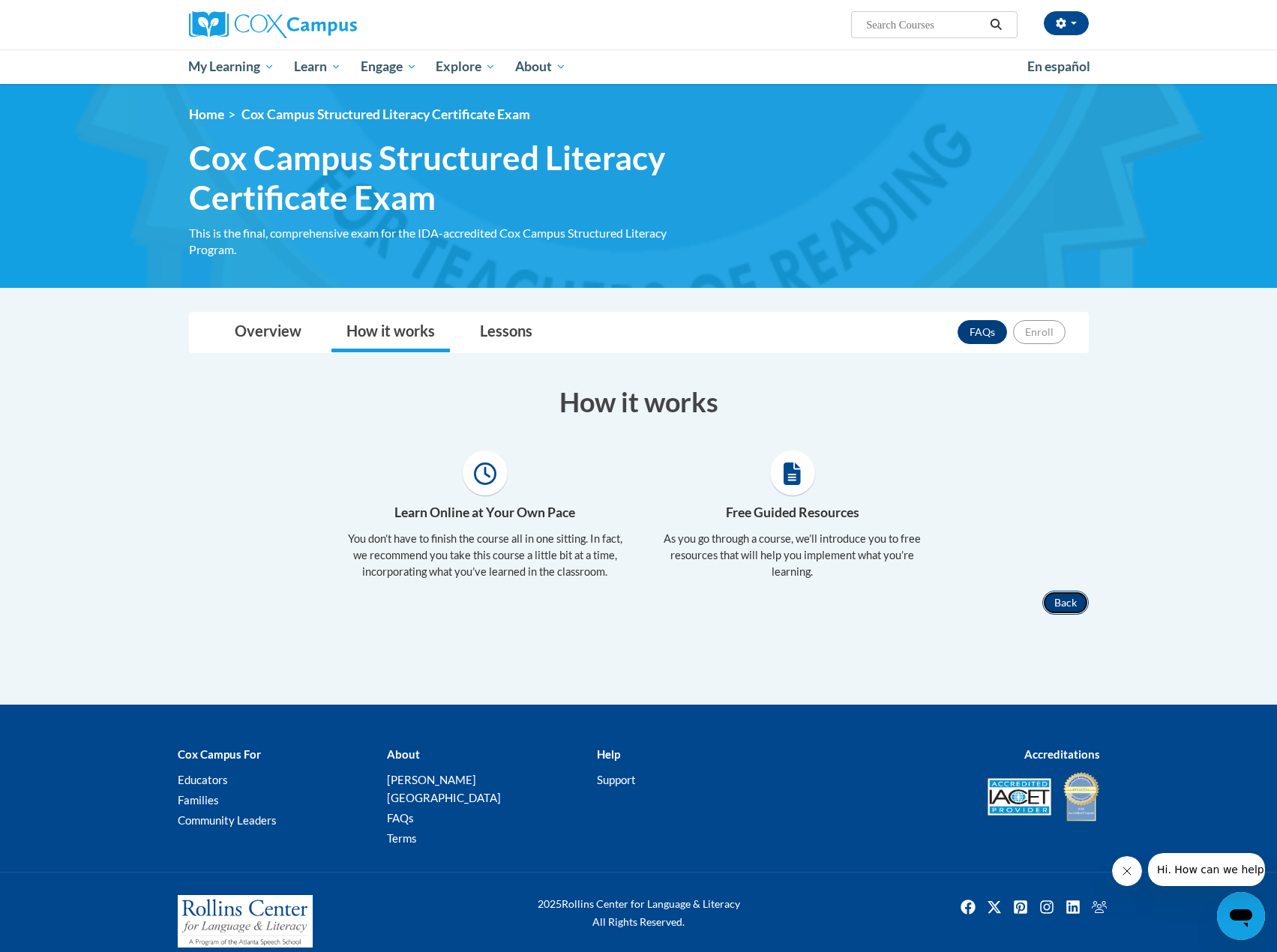
click at [1059, 607] on button "Back" at bounding box center [1065, 602] width 46 height 24
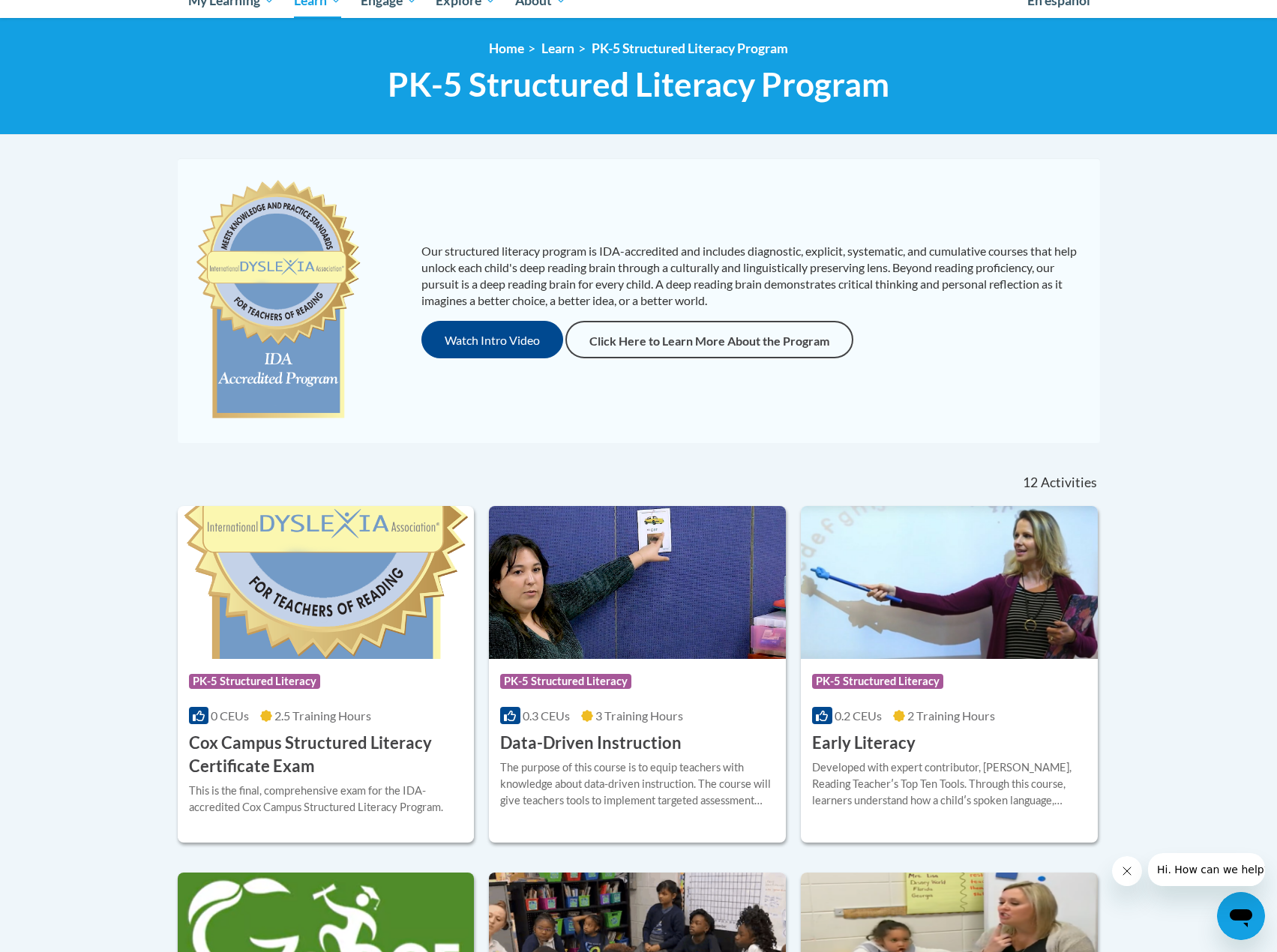
scroll to position [178, 0]
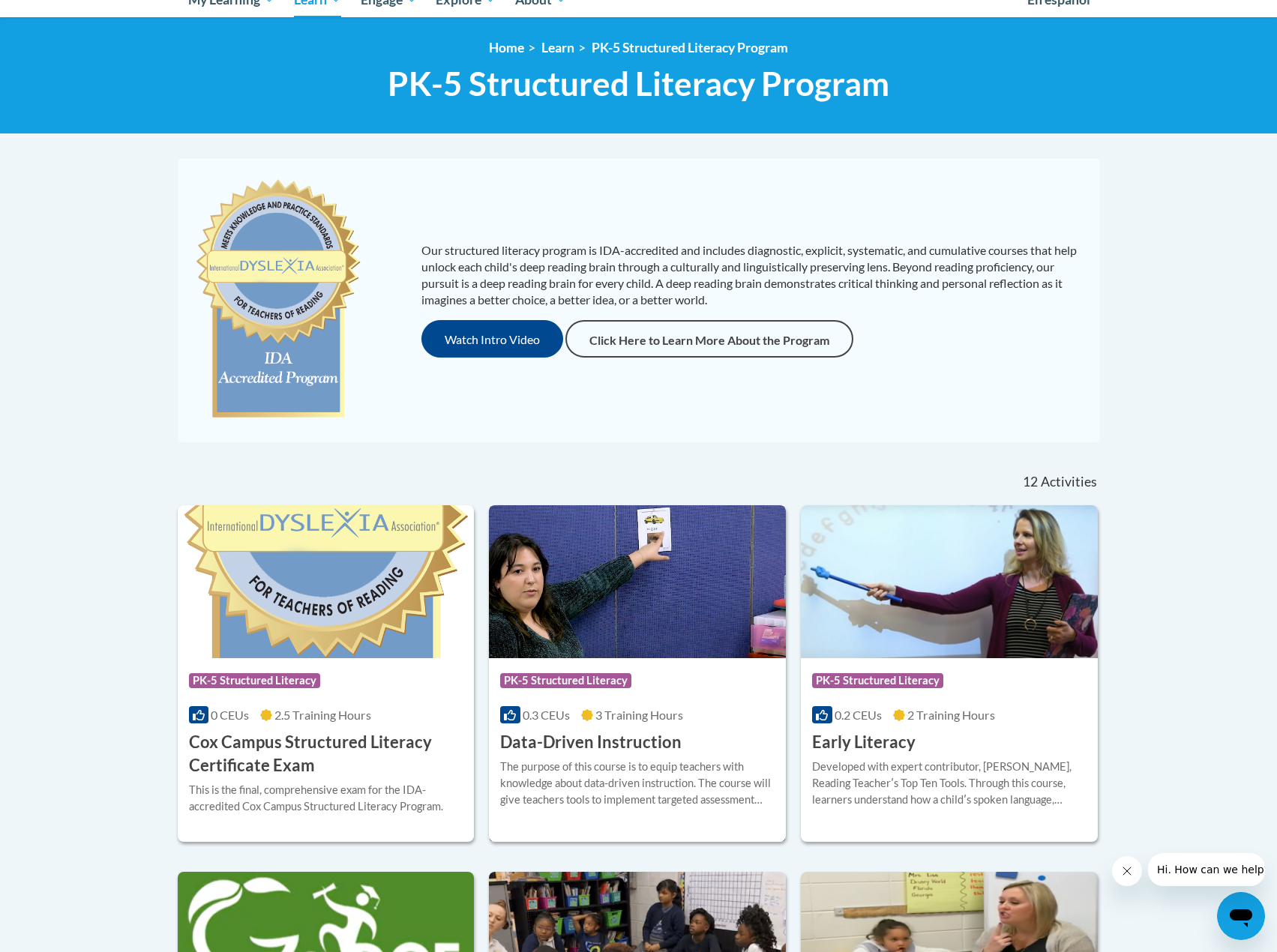
click at [652, 675] on div "Course Category: PK-5 Structured Literacy" at bounding box center [637, 682] width 275 height 34
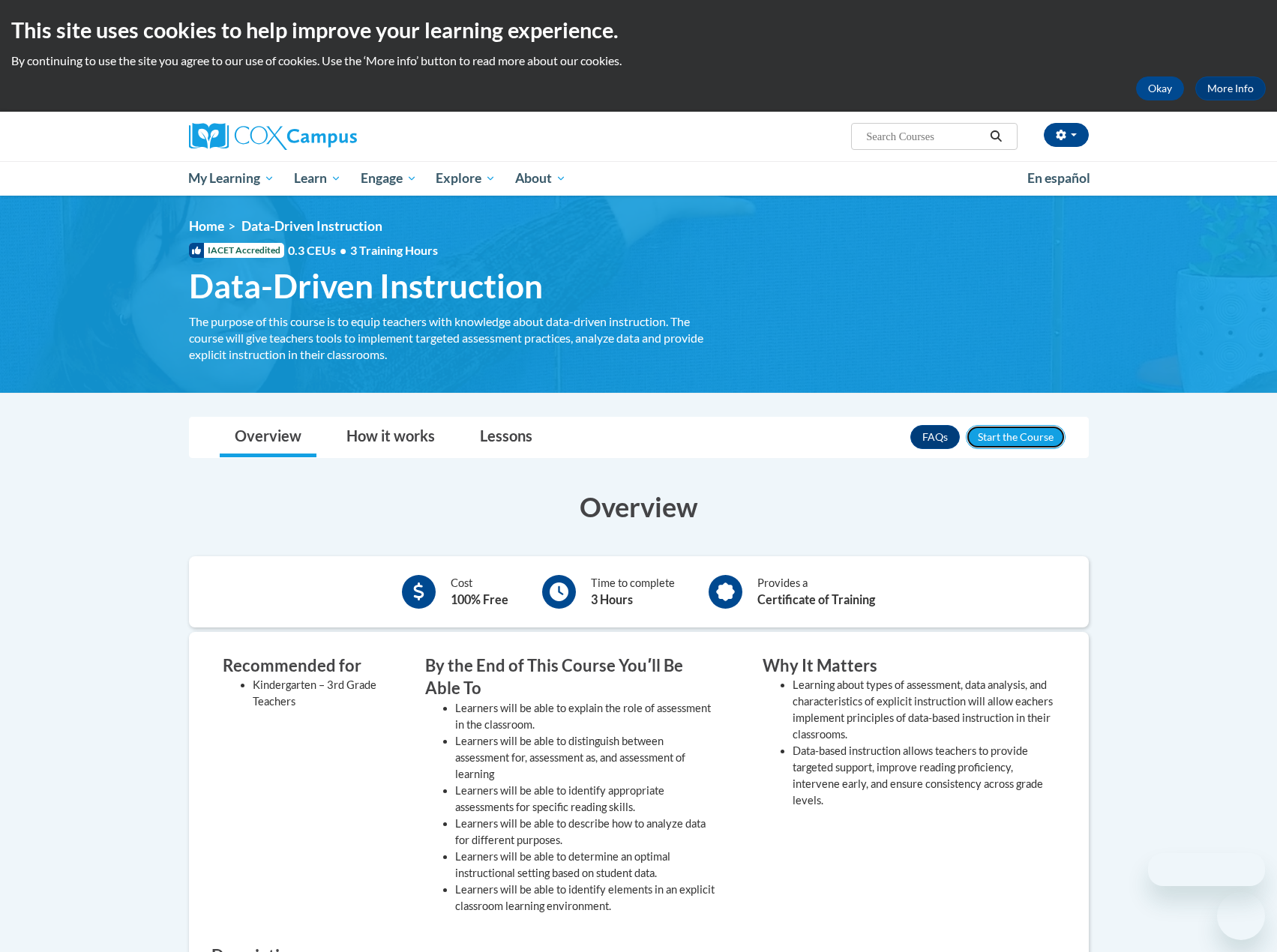
click at [1021, 440] on button "Enroll" at bounding box center [1015, 436] width 99 height 24
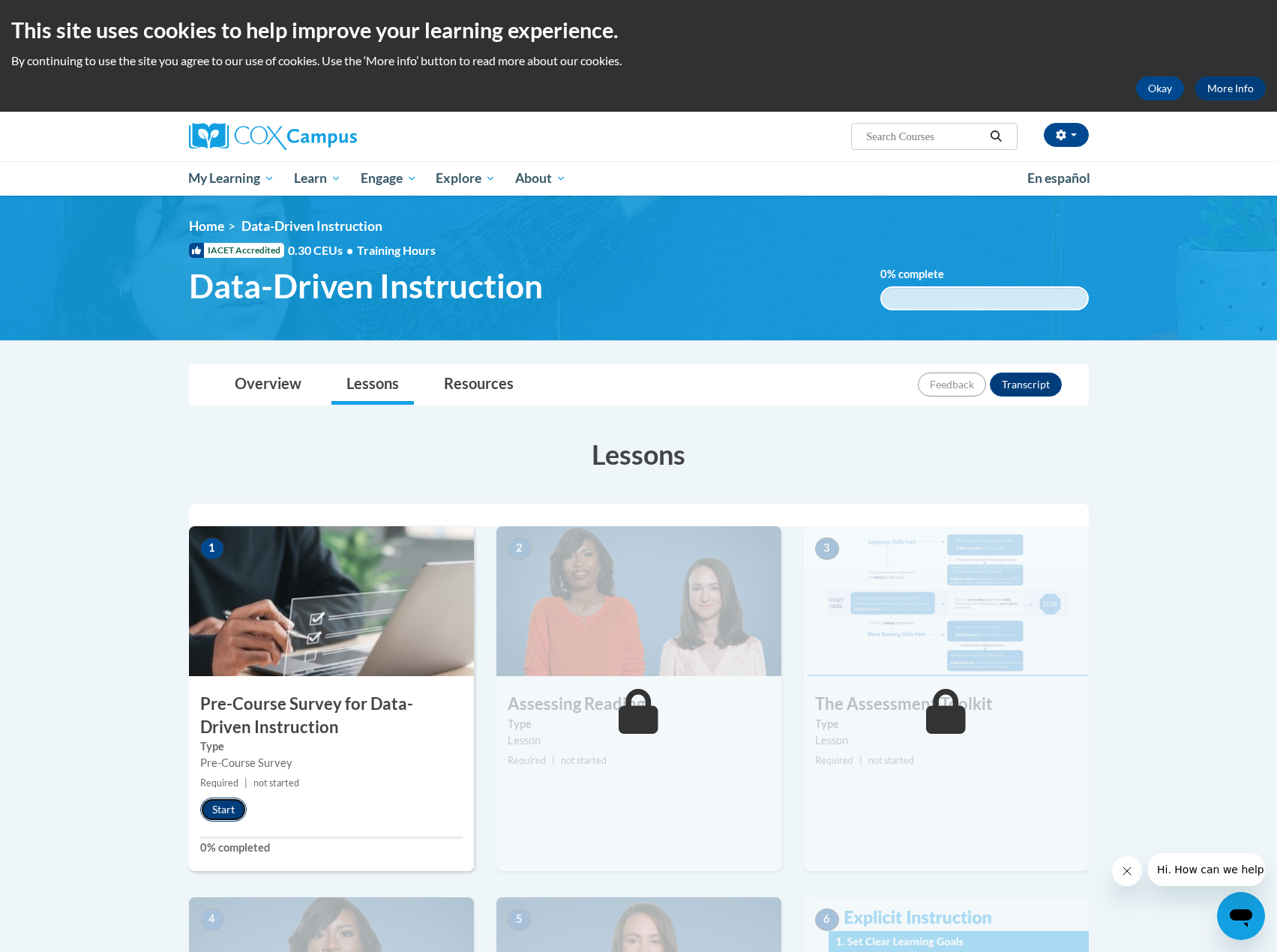
click at [224, 807] on button "Start" at bounding box center [224, 809] width 46 height 24
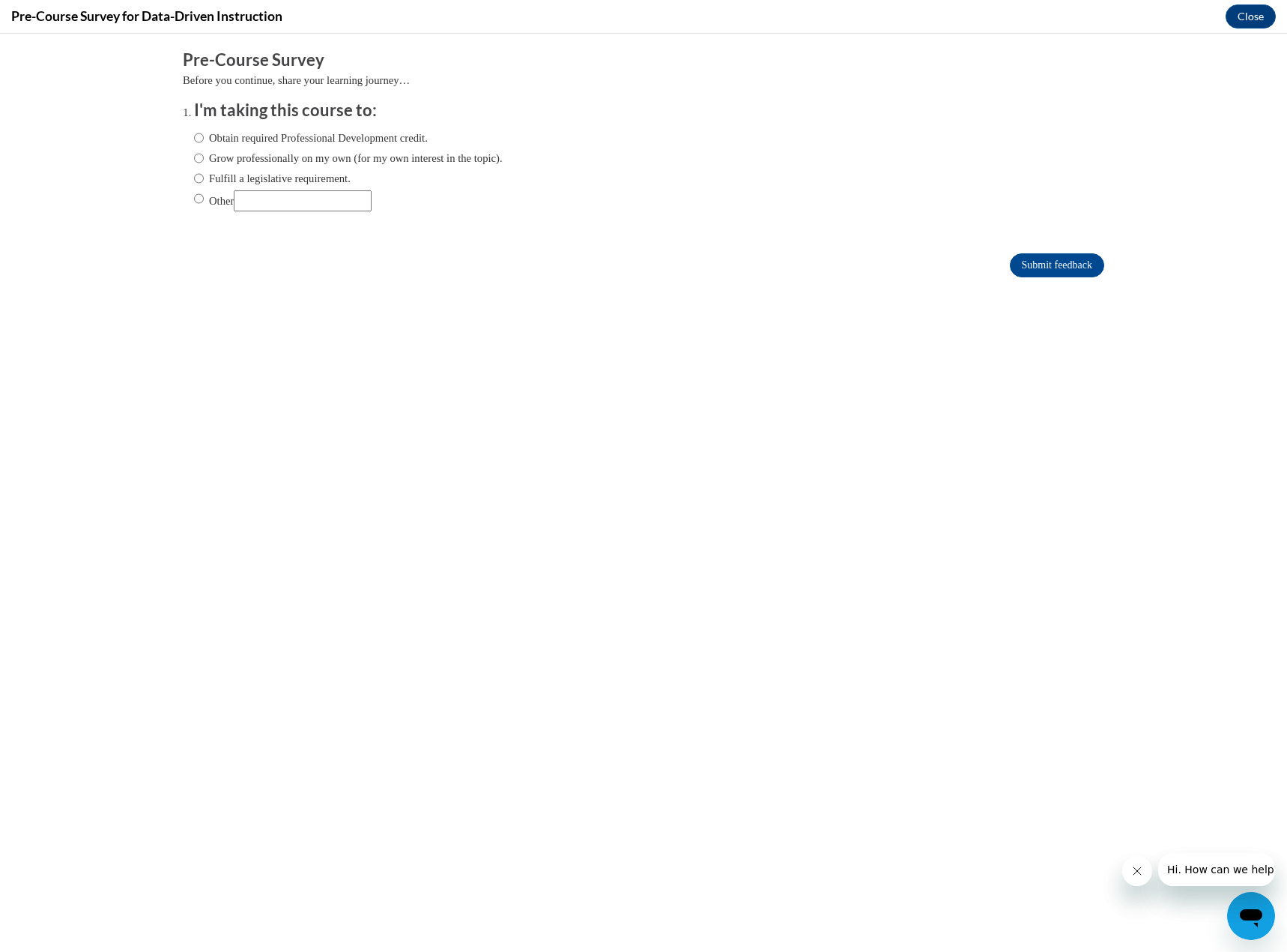
click at [363, 141] on label "Obtain required Professional Development credit." at bounding box center [310, 138] width 234 height 16
click at [204, 141] on input "Obtain required Professional Development credit." at bounding box center [198, 138] width 10 height 16
radio input "true"
click at [292, 177] on label "Fulfill a legislative requirement." at bounding box center [272, 178] width 157 height 16
click at [204, 177] on input "Fulfill a legislative requirement." at bounding box center [198, 178] width 10 height 16
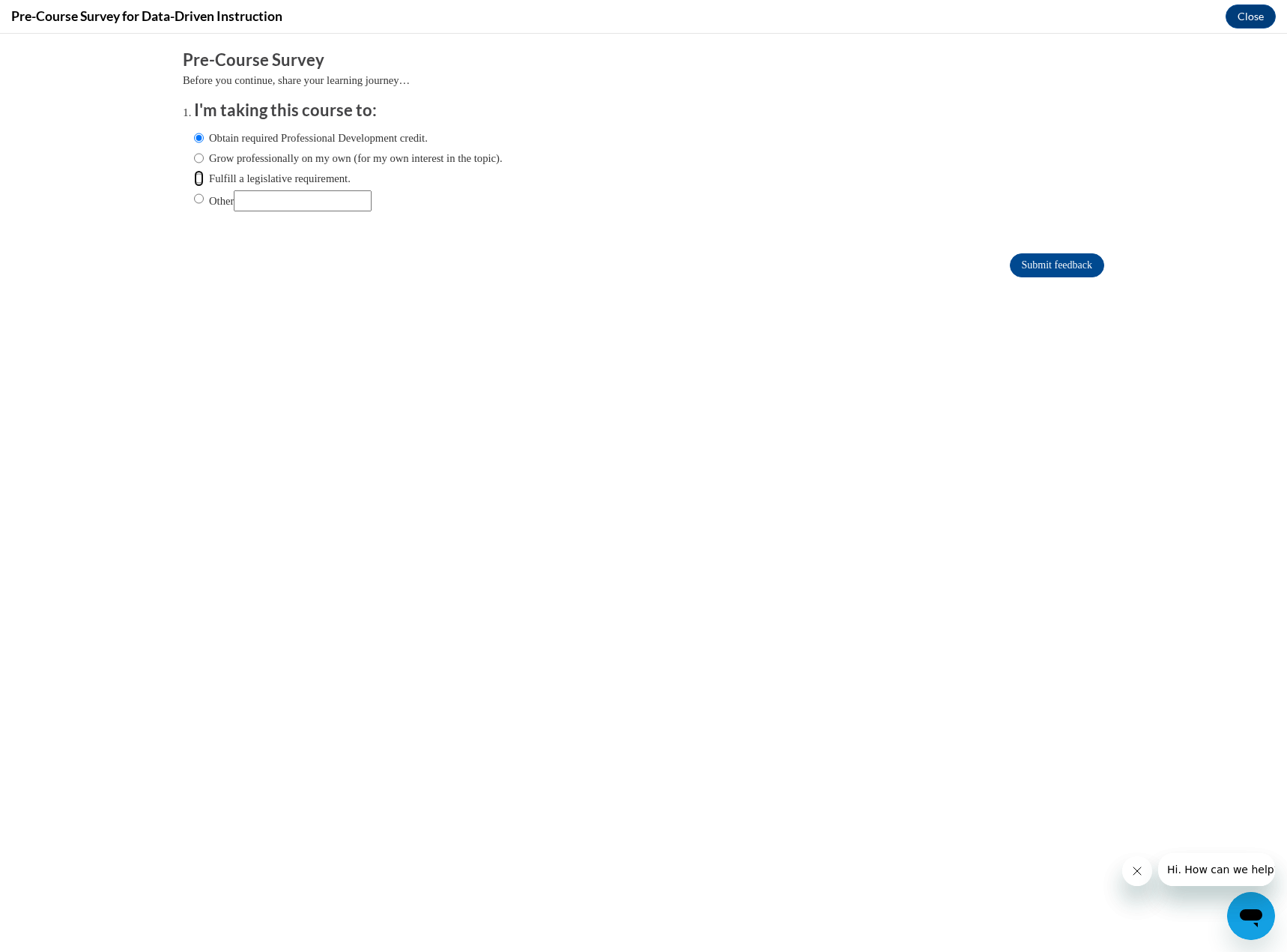
radio input "true"
click at [1025, 268] on input "Submit feedback" at bounding box center [1057, 265] width 94 height 24
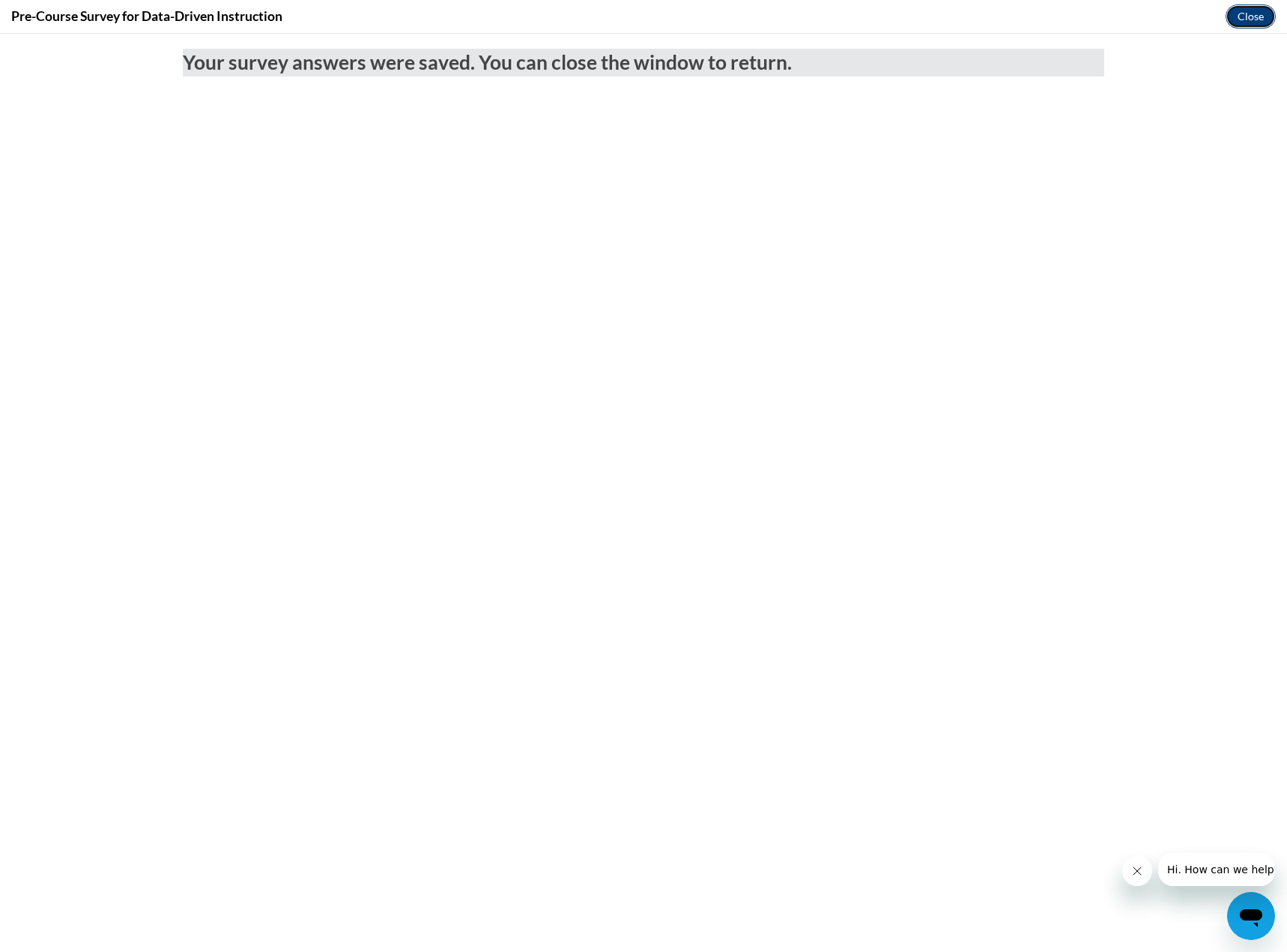
click at [1239, 15] on button "Close" at bounding box center [1250, 16] width 50 height 24
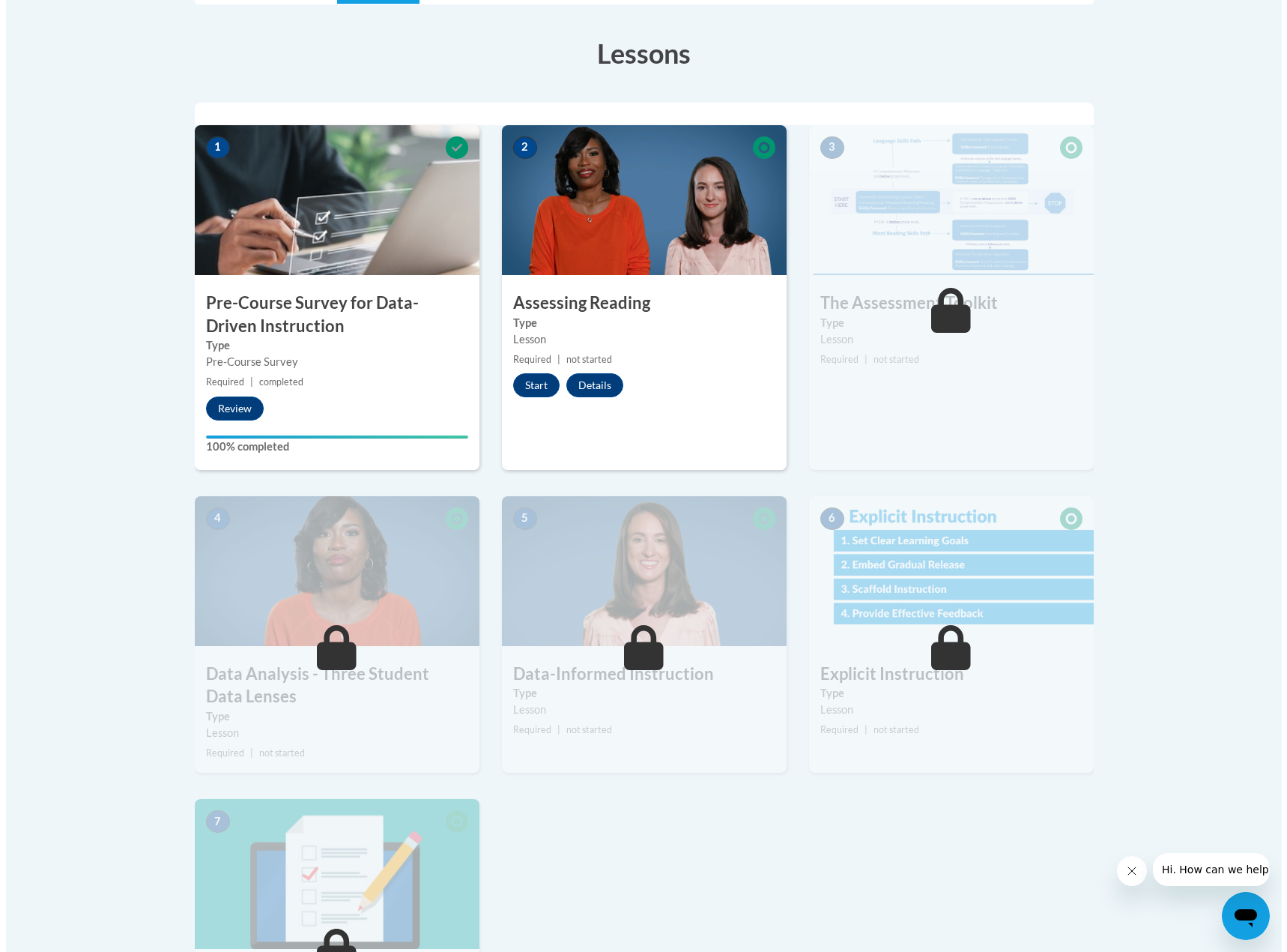
scroll to position [375, 0]
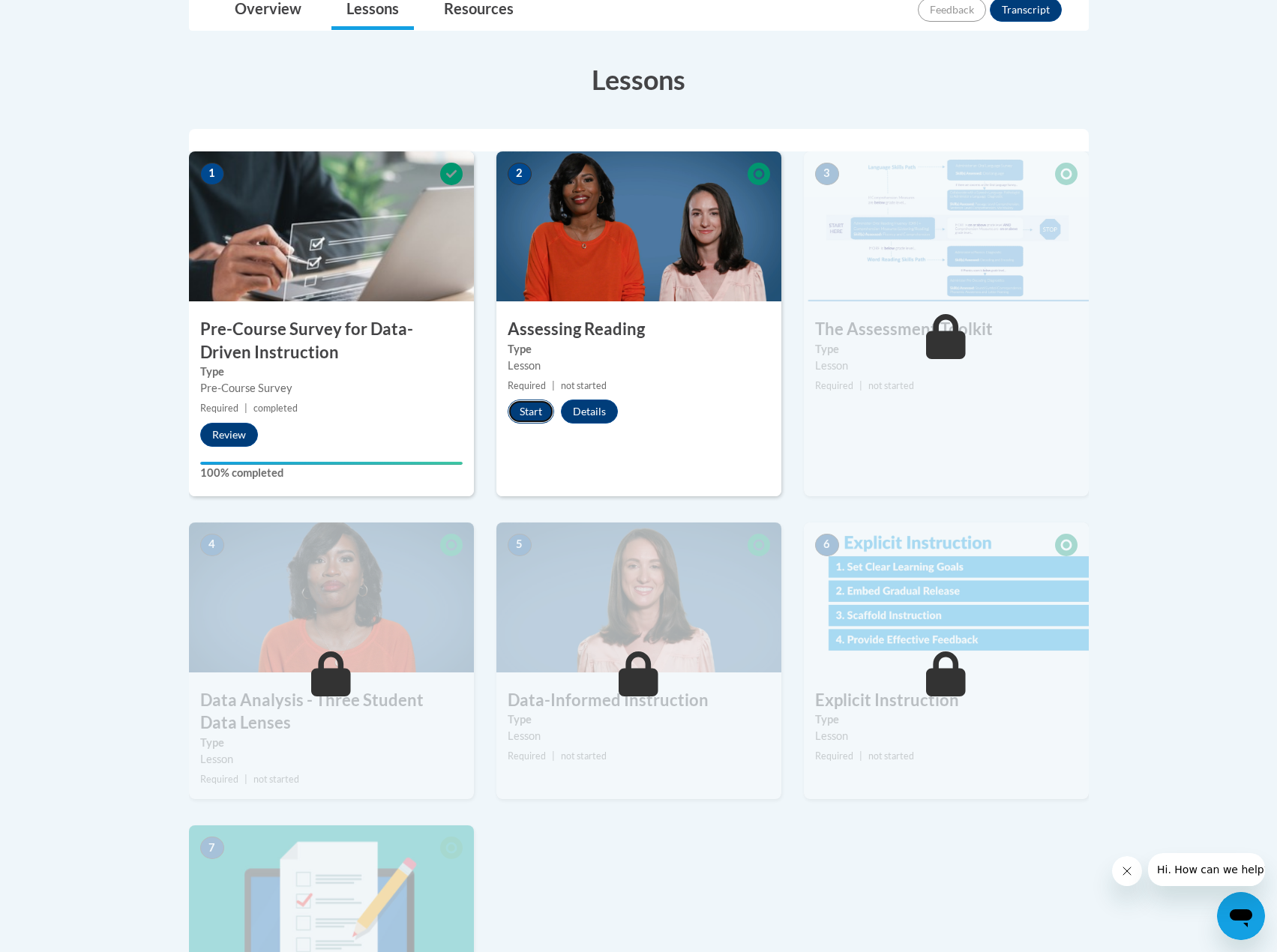
click at [521, 416] on button "Start" at bounding box center [531, 411] width 46 height 24
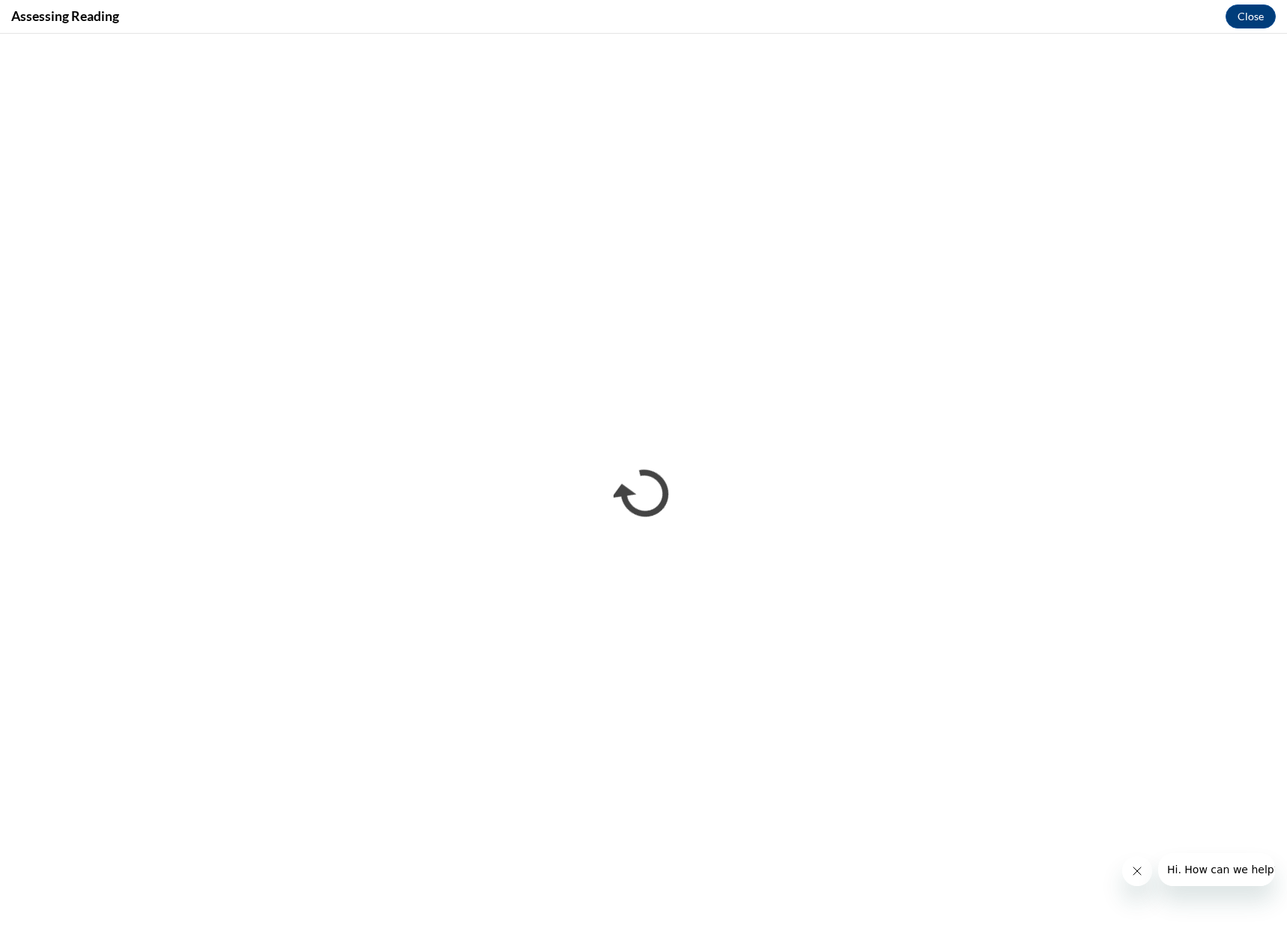
scroll to position [0, 0]
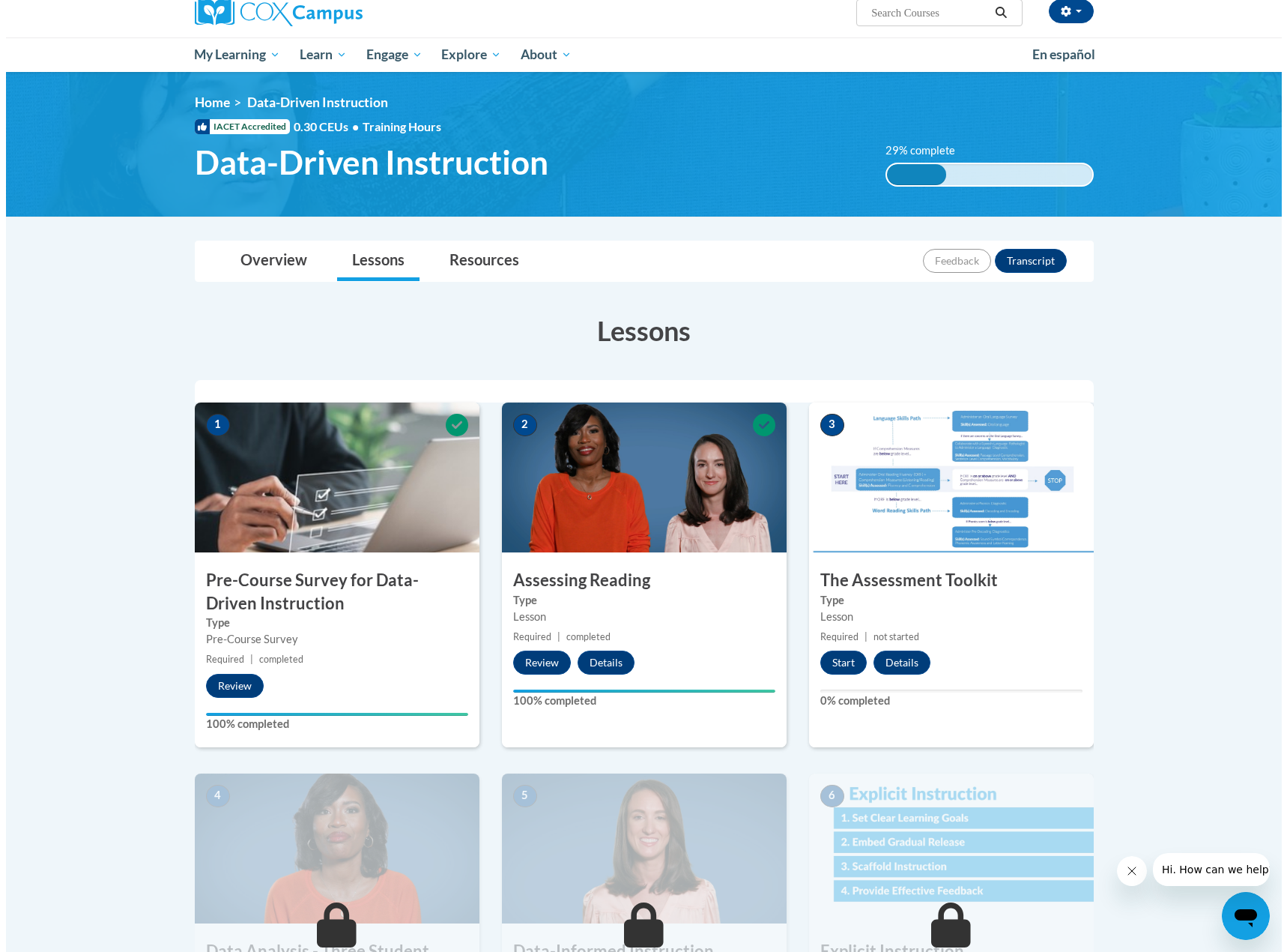
scroll to position [150, 0]
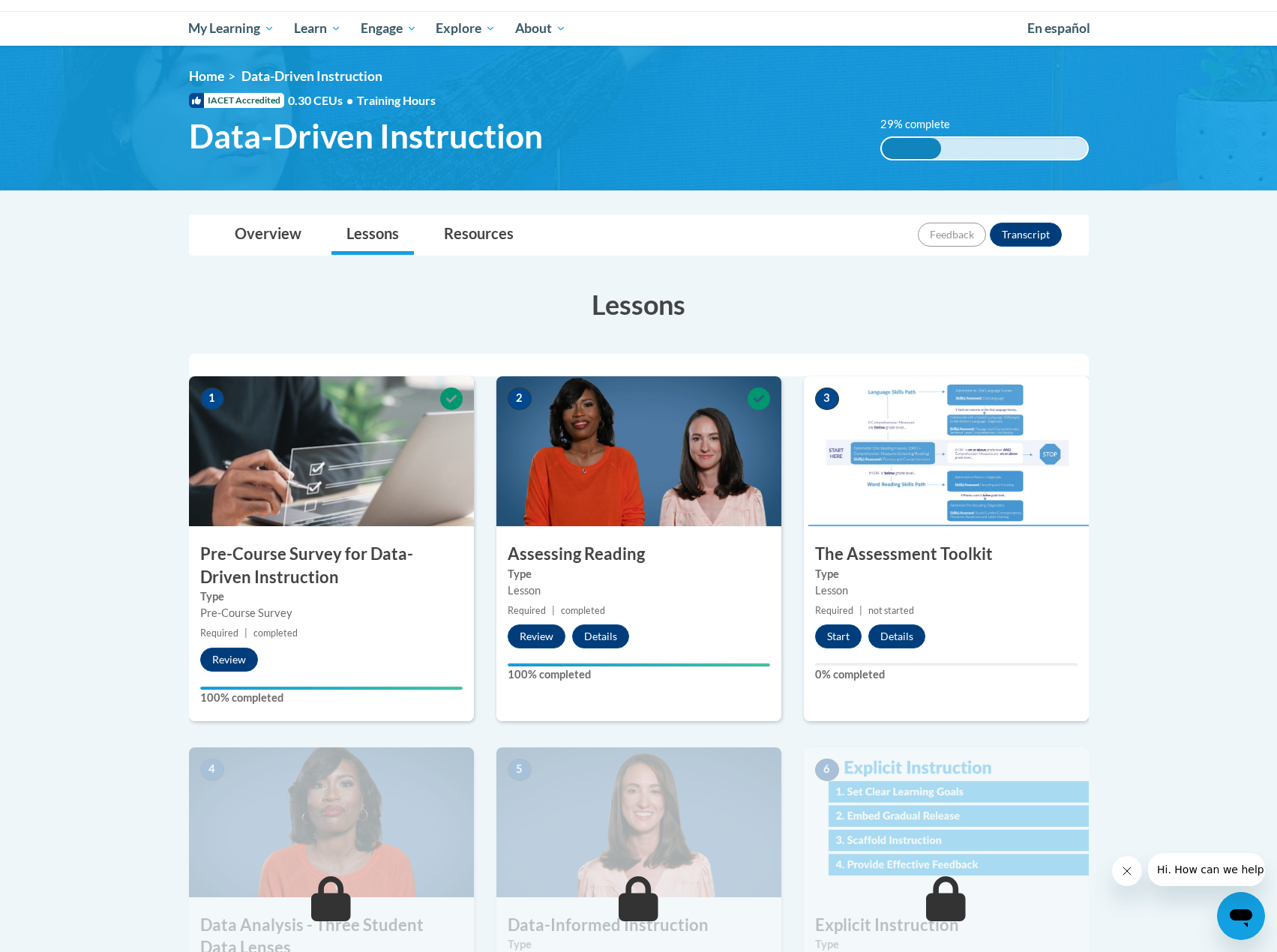
click at [333, 477] on img at bounding box center [332, 451] width 285 height 150
click at [839, 637] on button "Start" at bounding box center [838, 636] width 46 height 24
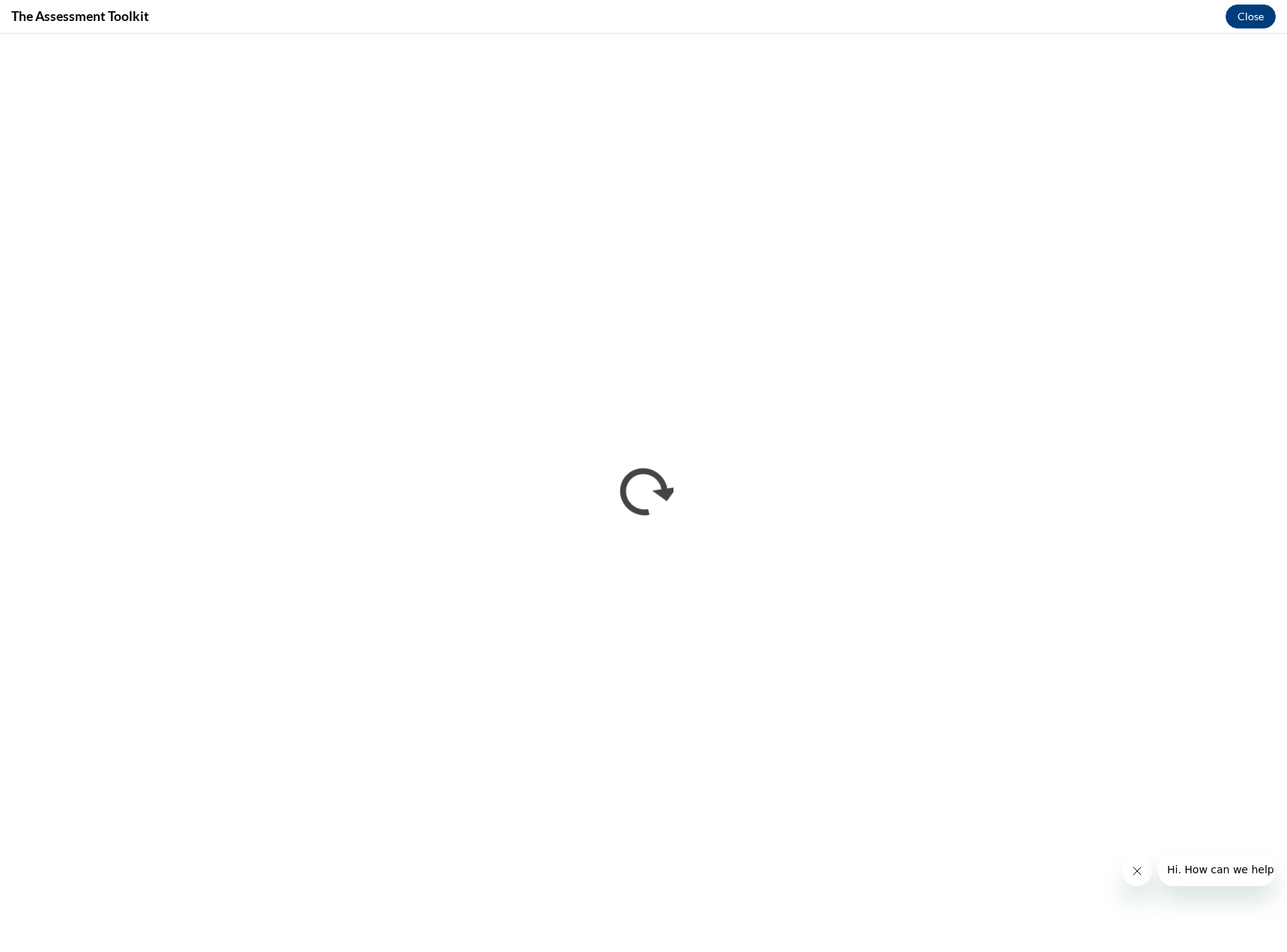
scroll to position [0, 0]
